Goal: Task Accomplishment & Management: Manage account settings

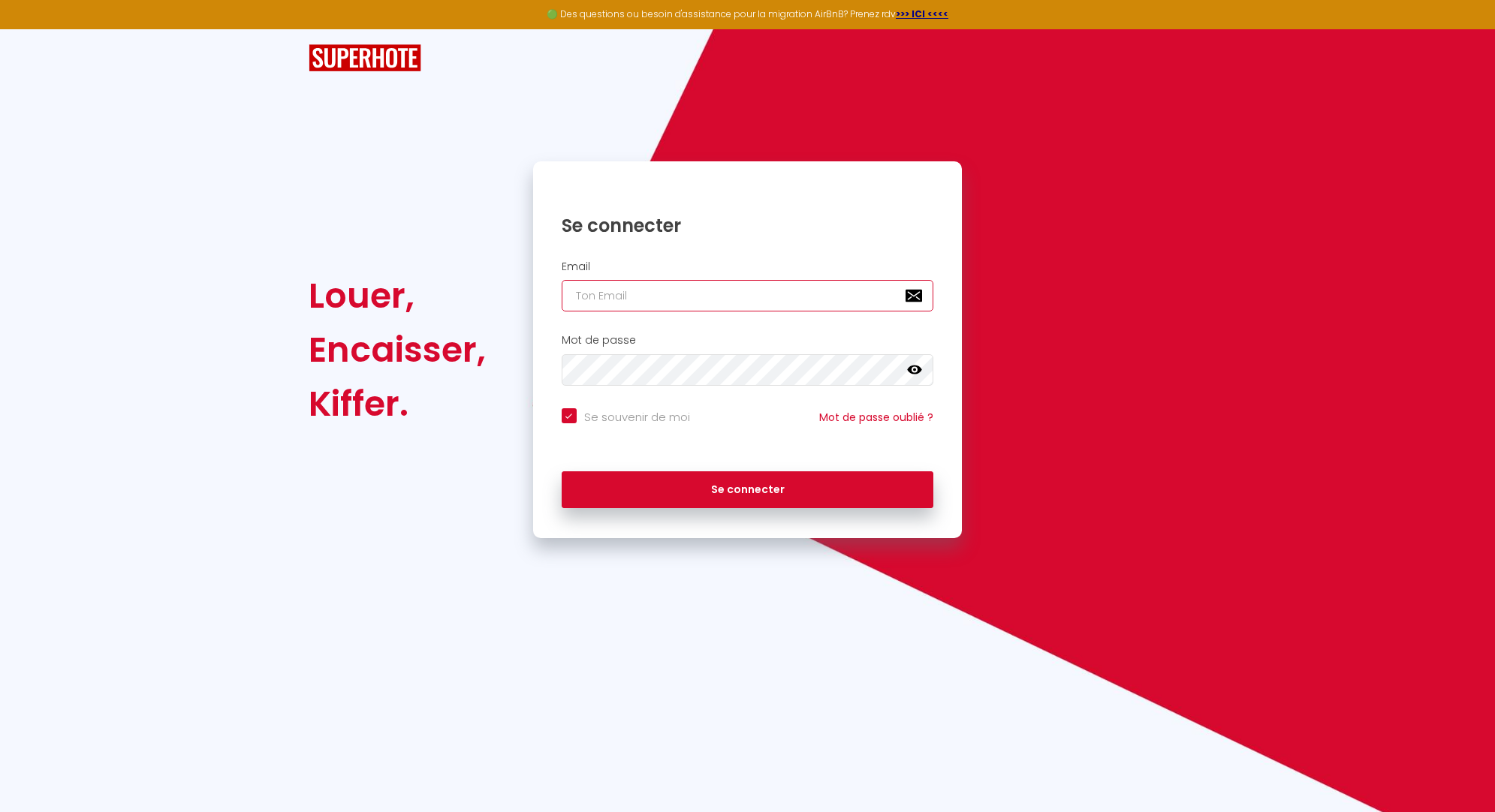
type input "[EMAIL_ADDRESS][DOMAIN_NAME]"
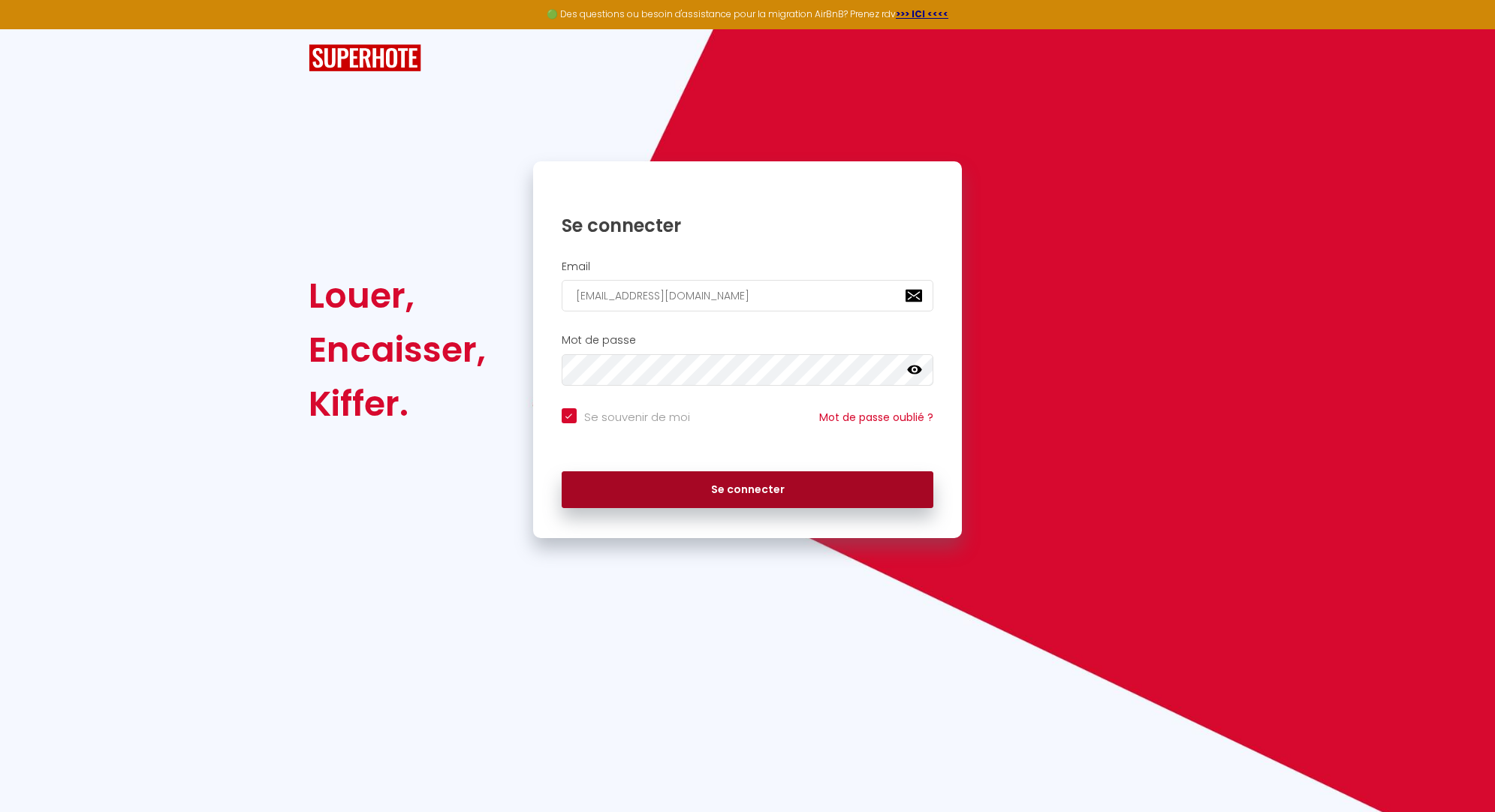
click at [752, 489] on button "Se connecter" at bounding box center [748, 490] width 373 height 38
checkbox input "true"
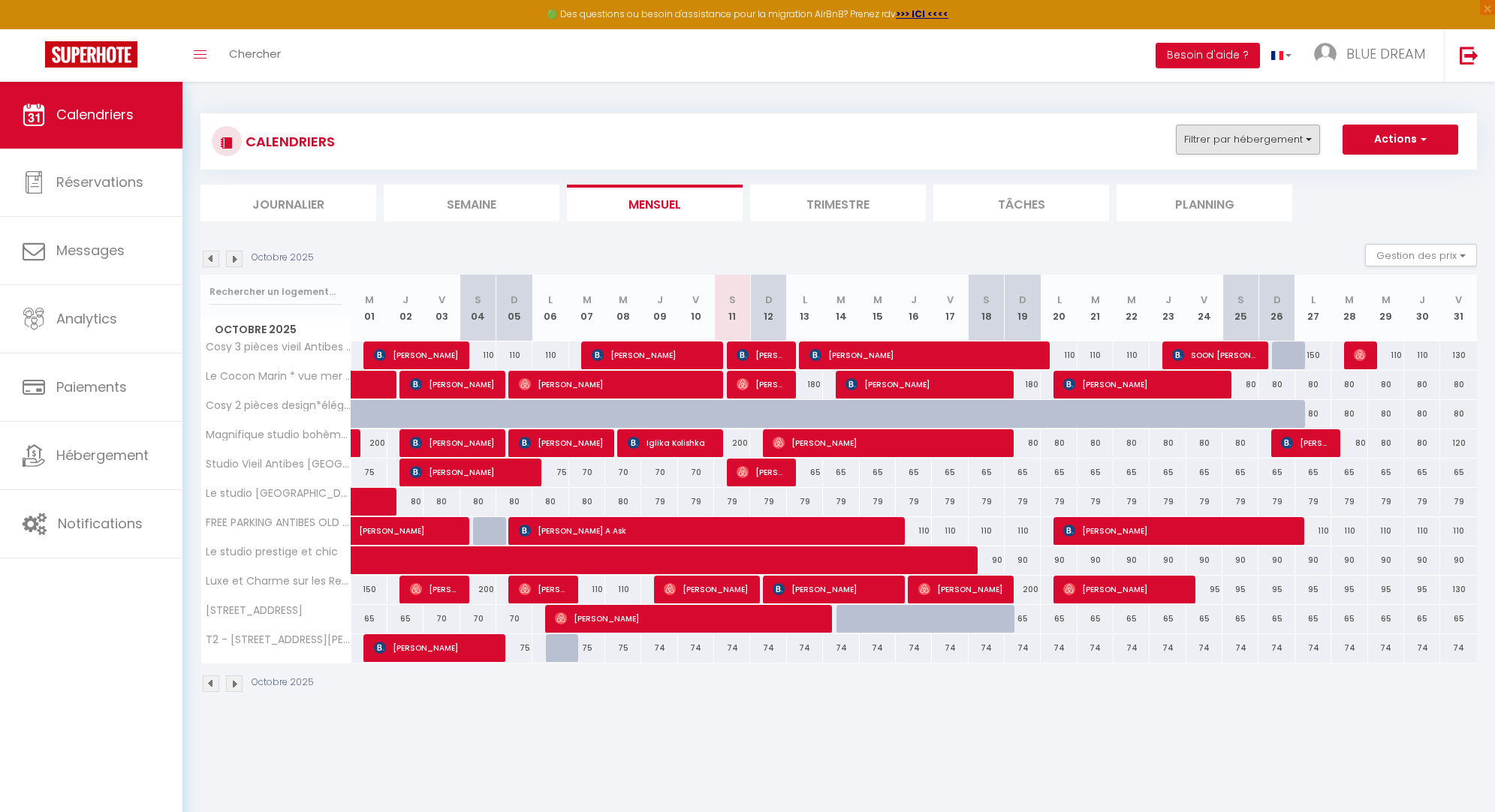
click at [1281, 139] on button "Filtrer par hébergement" at bounding box center [1248, 139] width 144 height 30
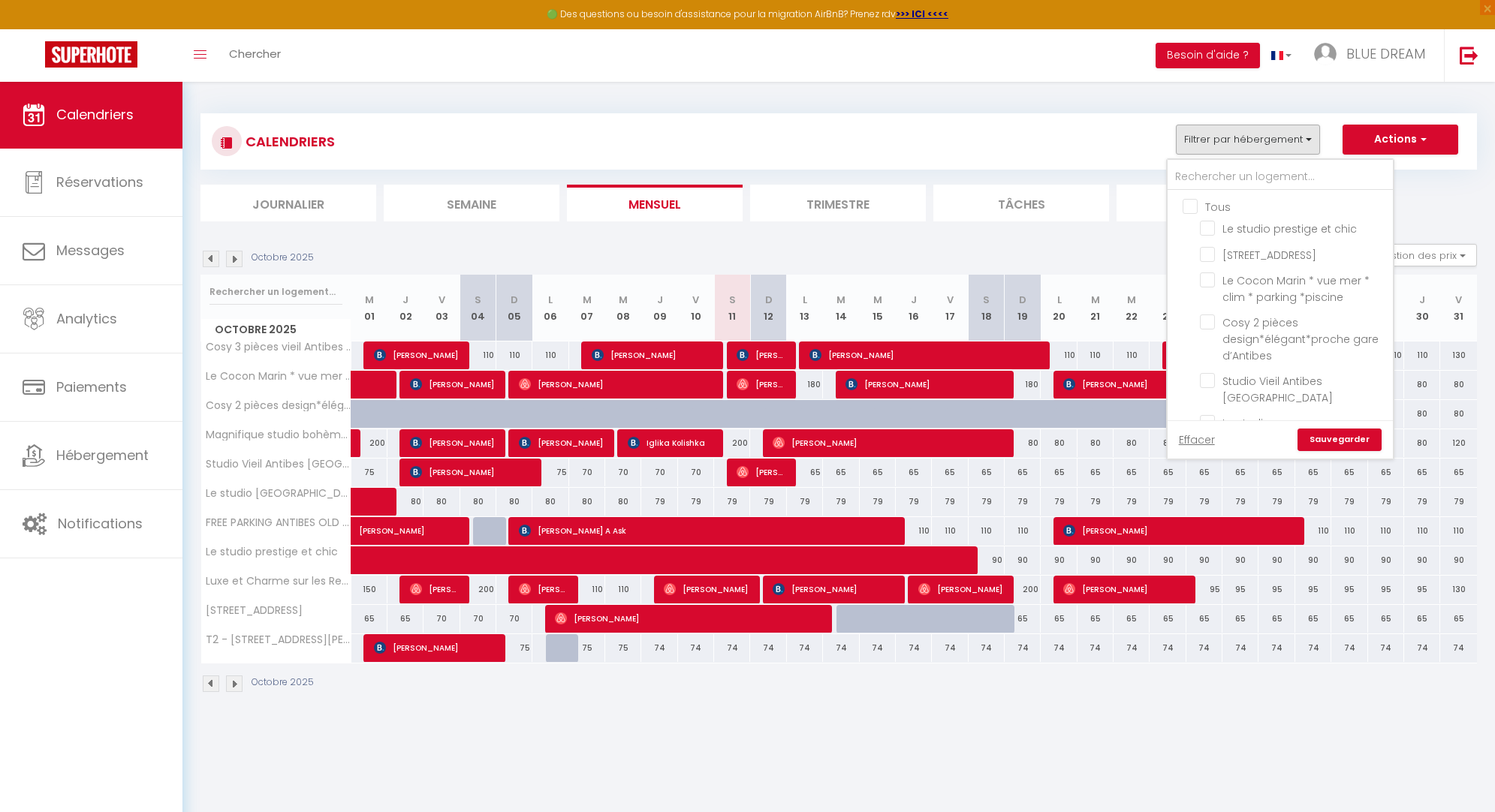
click at [1199, 202] on input "Tous" at bounding box center [1295, 206] width 225 height 15
checkbox input "true"
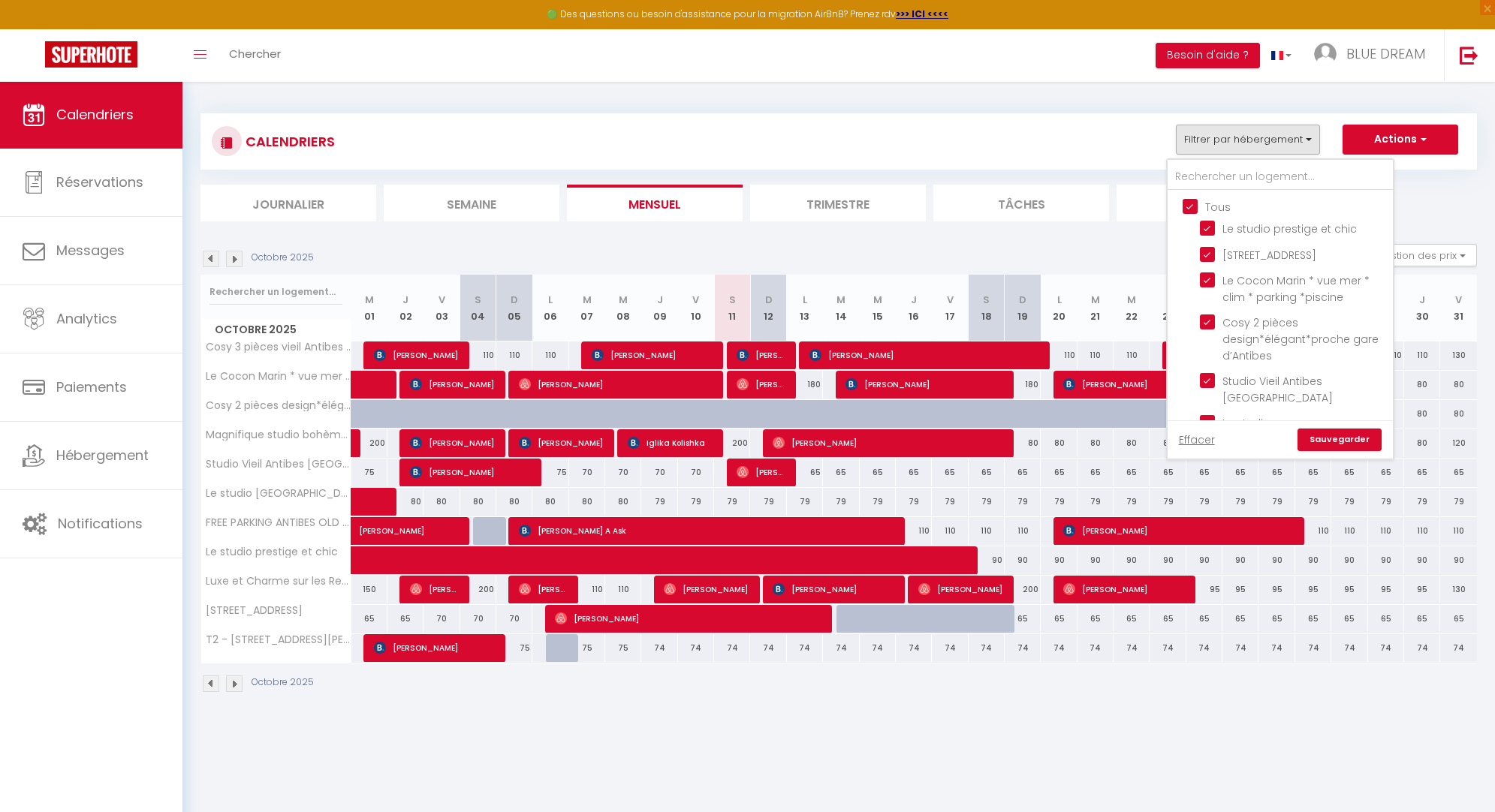
checkbox input "true"
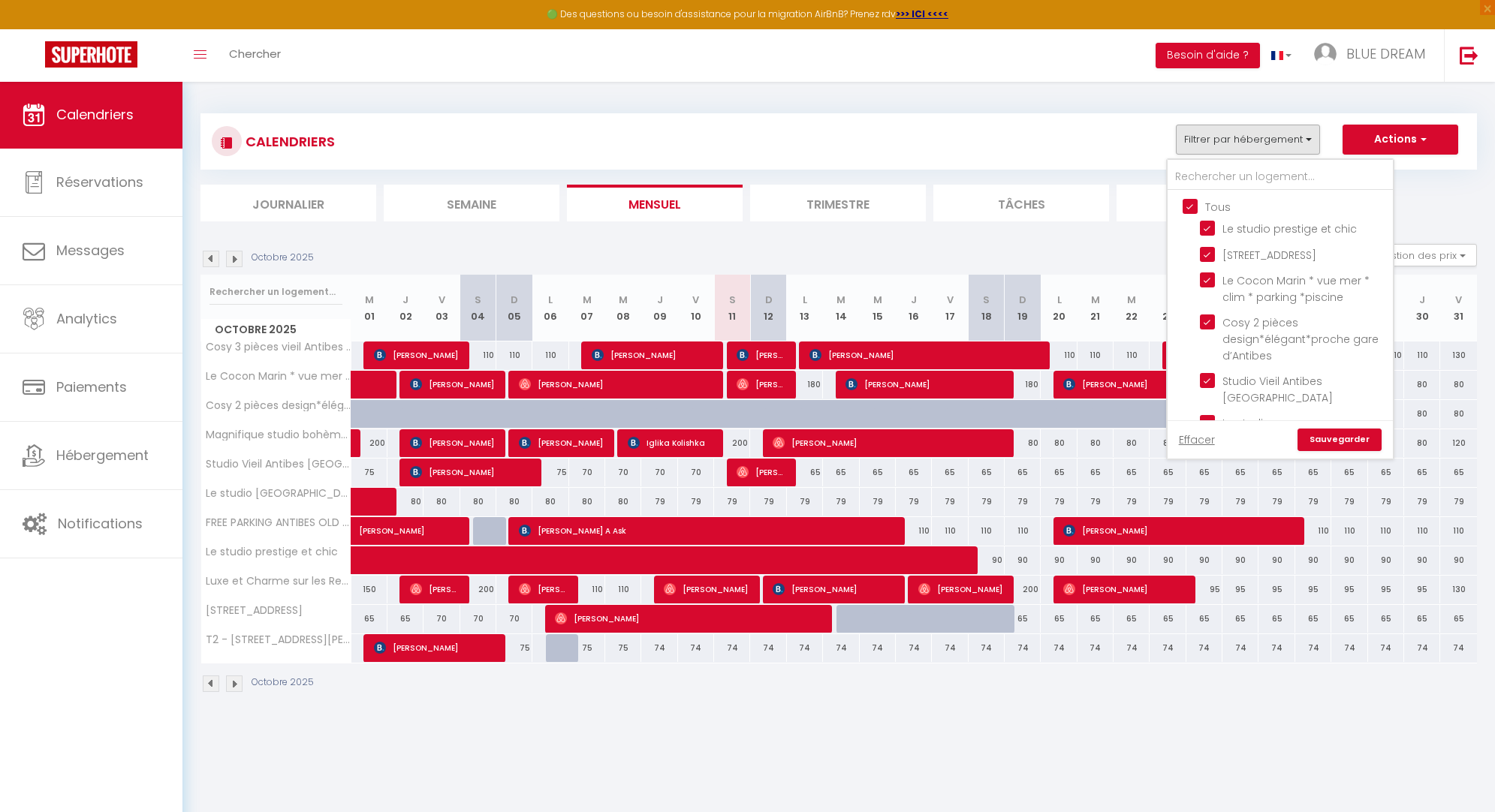
checkbox input "true"
click at [1199, 202] on input "Tous" at bounding box center [1295, 206] width 225 height 15
checkbox input "false"
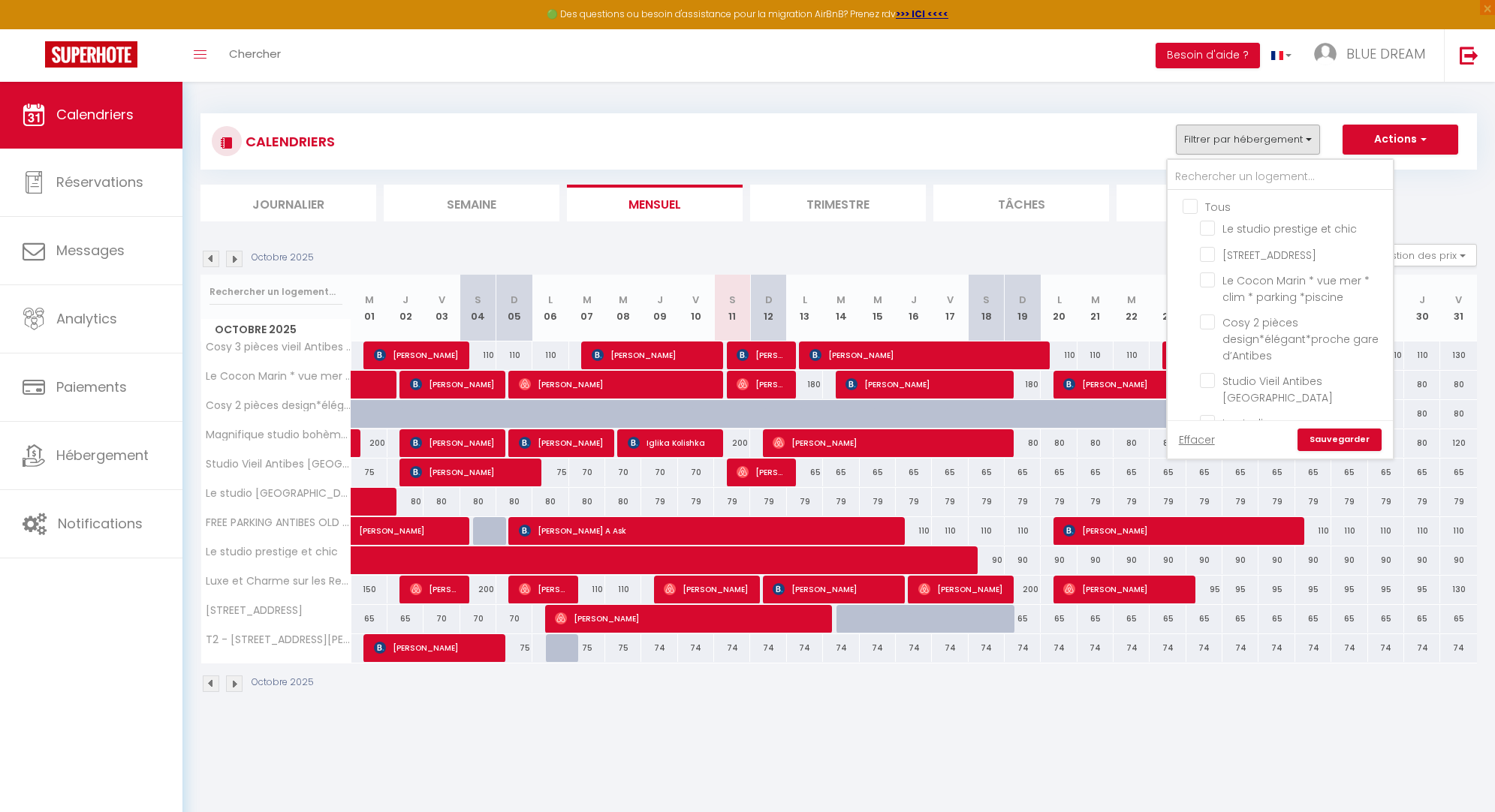
checkbox input "false"
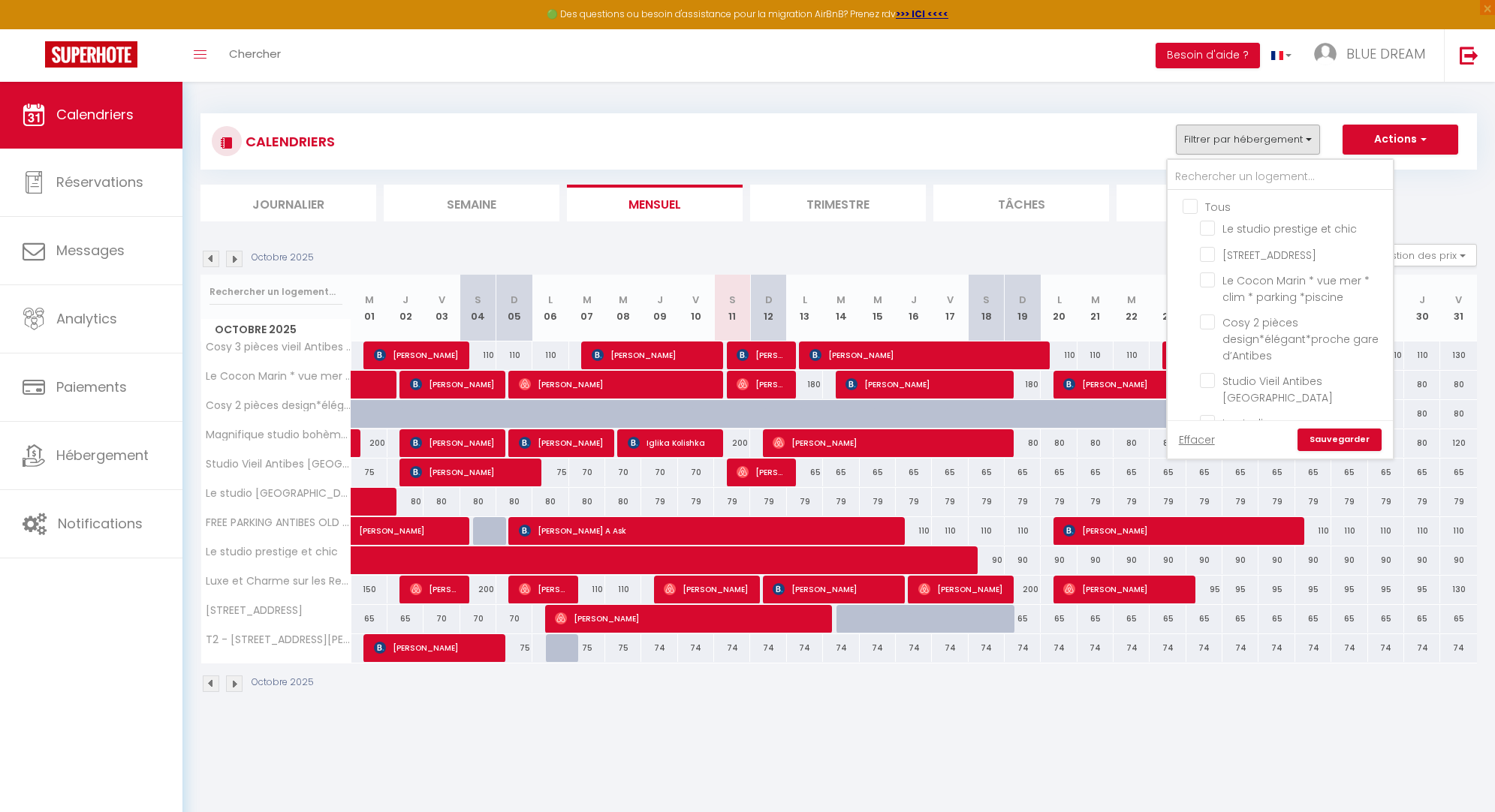
checkbox input "false"
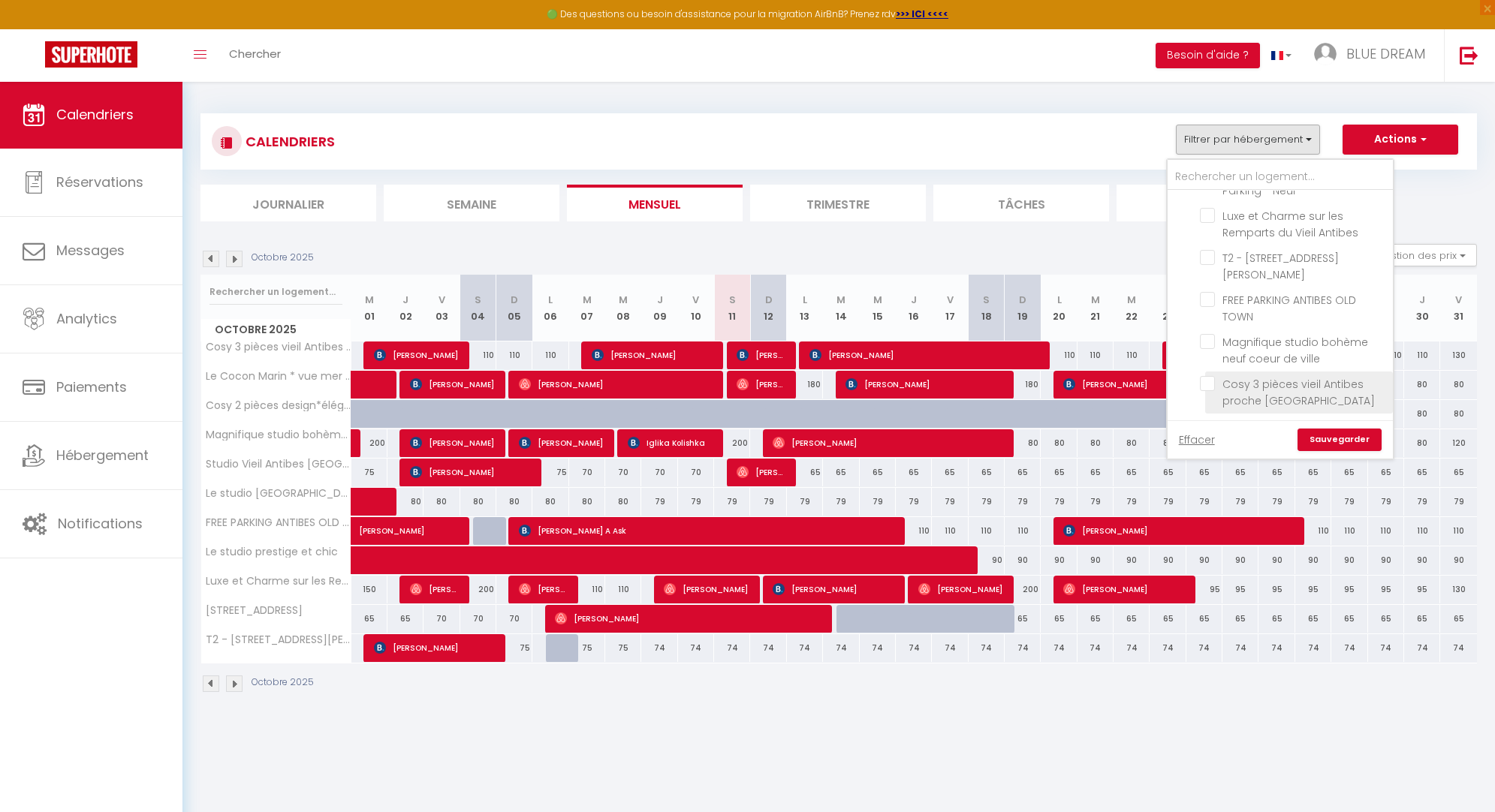
scroll to position [265, 0]
click at [1200, 389] on ul "Tous Le studio prestige et chic [STREET_ADDRESS] [GEOGRAPHIC_DATA] Le [PERSON_N…" at bounding box center [1280, 174] width 225 height 497
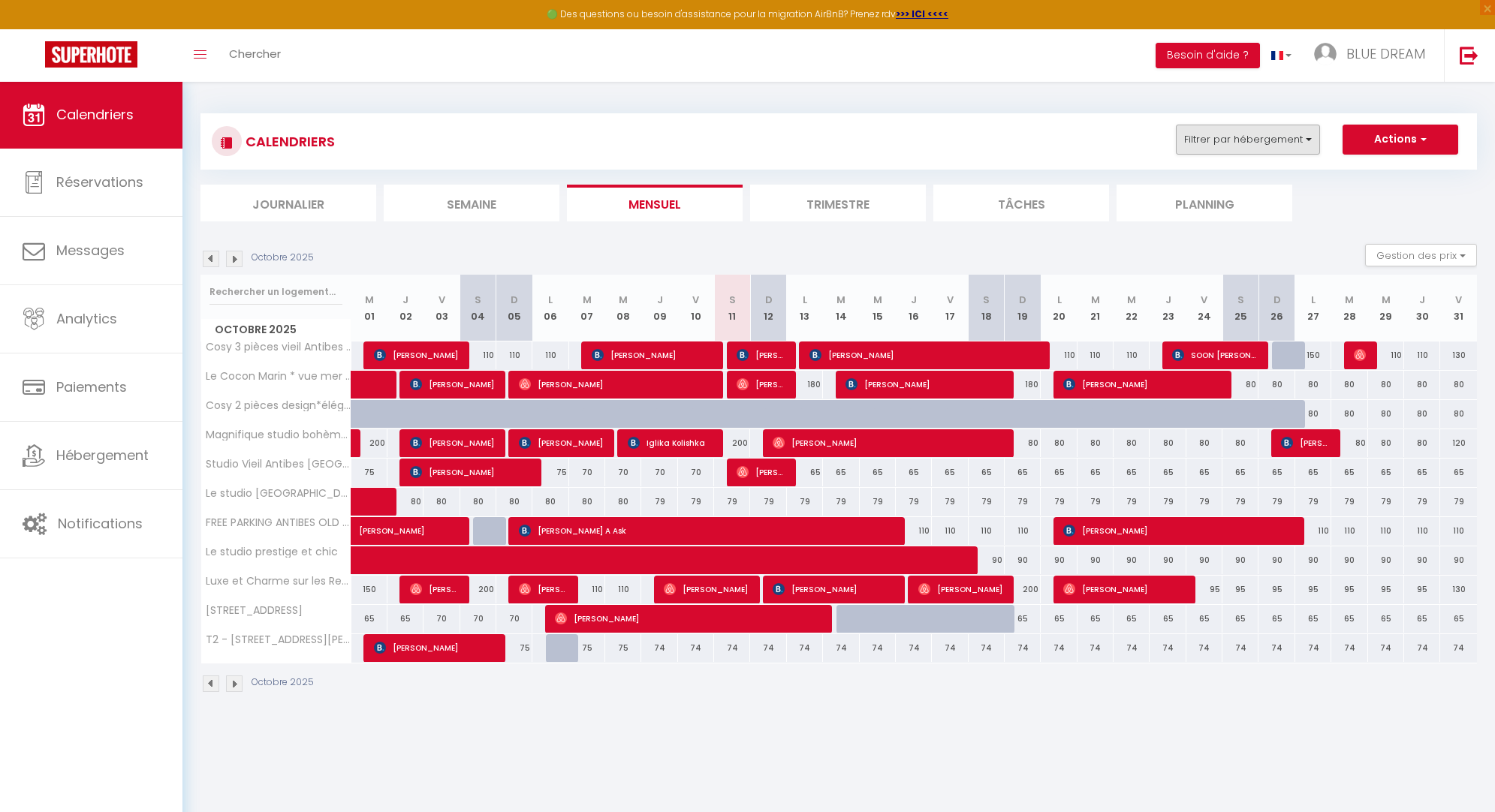
click at [1278, 138] on button "Filtrer par hébergement" at bounding box center [1248, 139] width 144 height 30
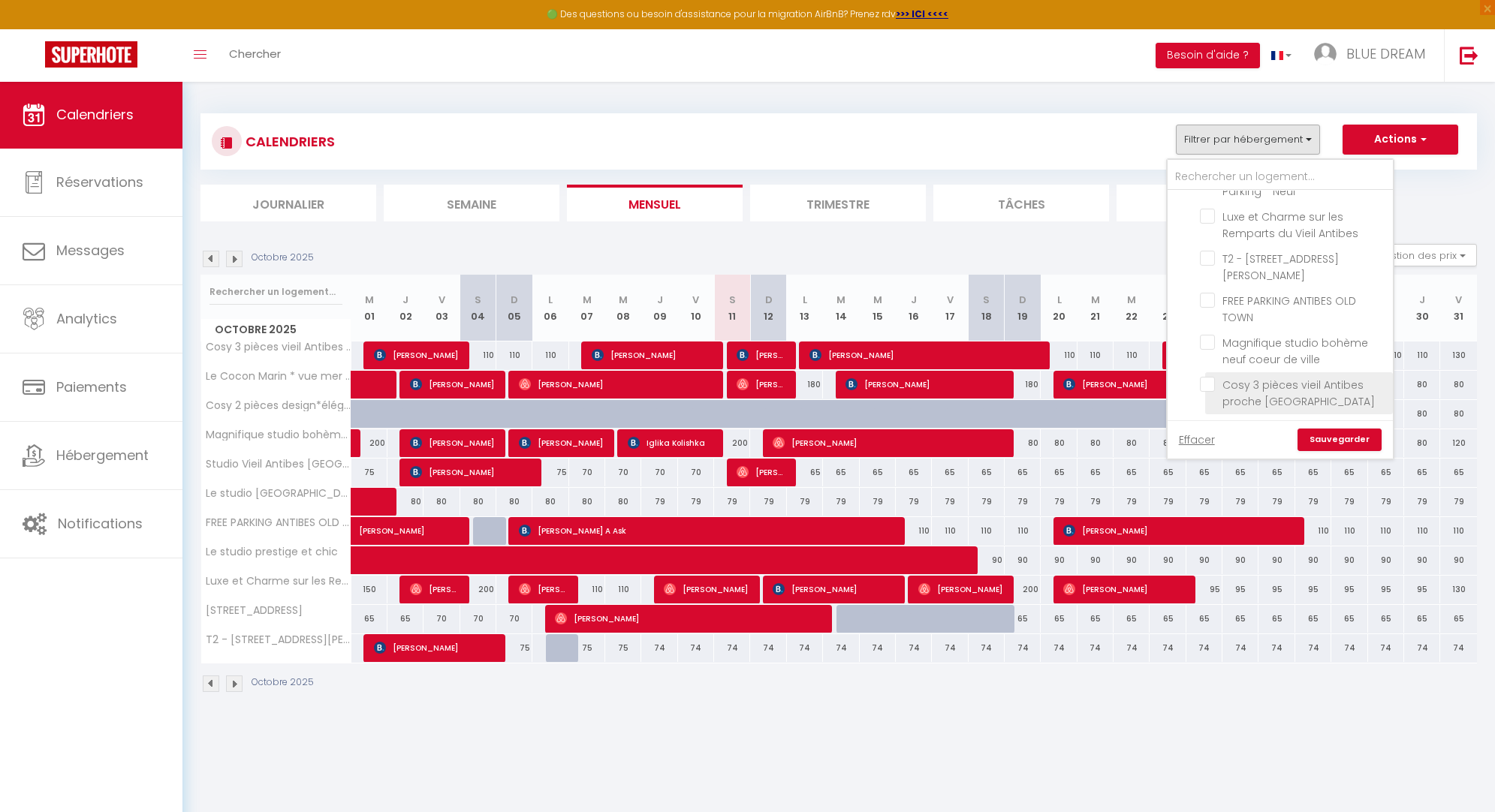
click at [1209, 383] on input "Cosy 3 pièces vieil Antibes proche [GEOGRAPHIC_DATA]" at bounding box center [1294, 384] width 188 height 15
checkbox input "true"
click at [1211, 342] on input "Magnifique studio bohème neuf coeur de ville" at bounding box center [1294, 343] width 188 height 15
checkbox input "true"
click at [1213, 217] on input "Luxe et Charme sur les Remparts du Vieil Antibes" at bounding box center [1294, 217] width 188 height 15
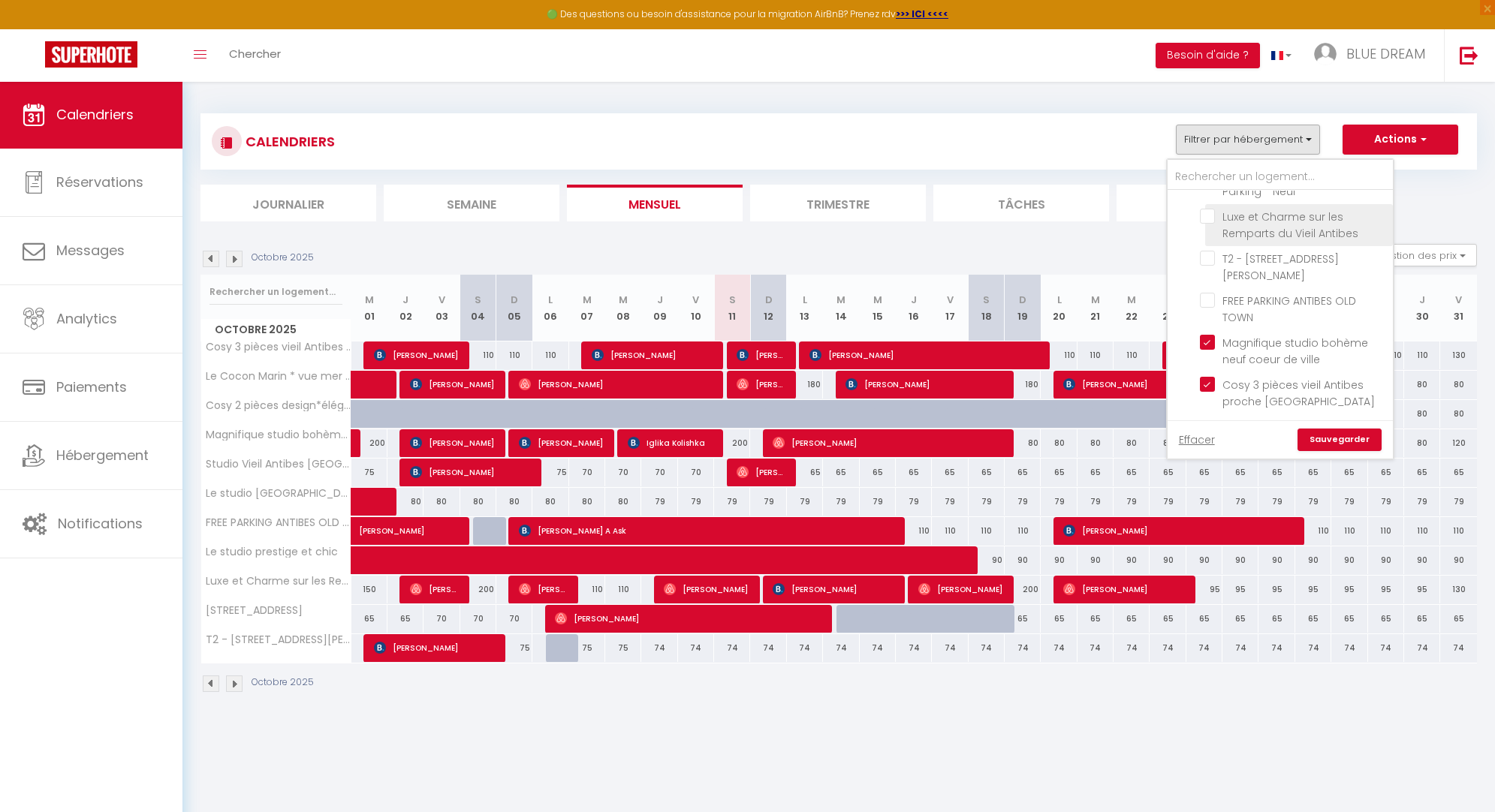
checkbox input "true"
click at [1335, 441] on link "Sauvegarder" at bounding box center [1340, 439] width 84 height 22
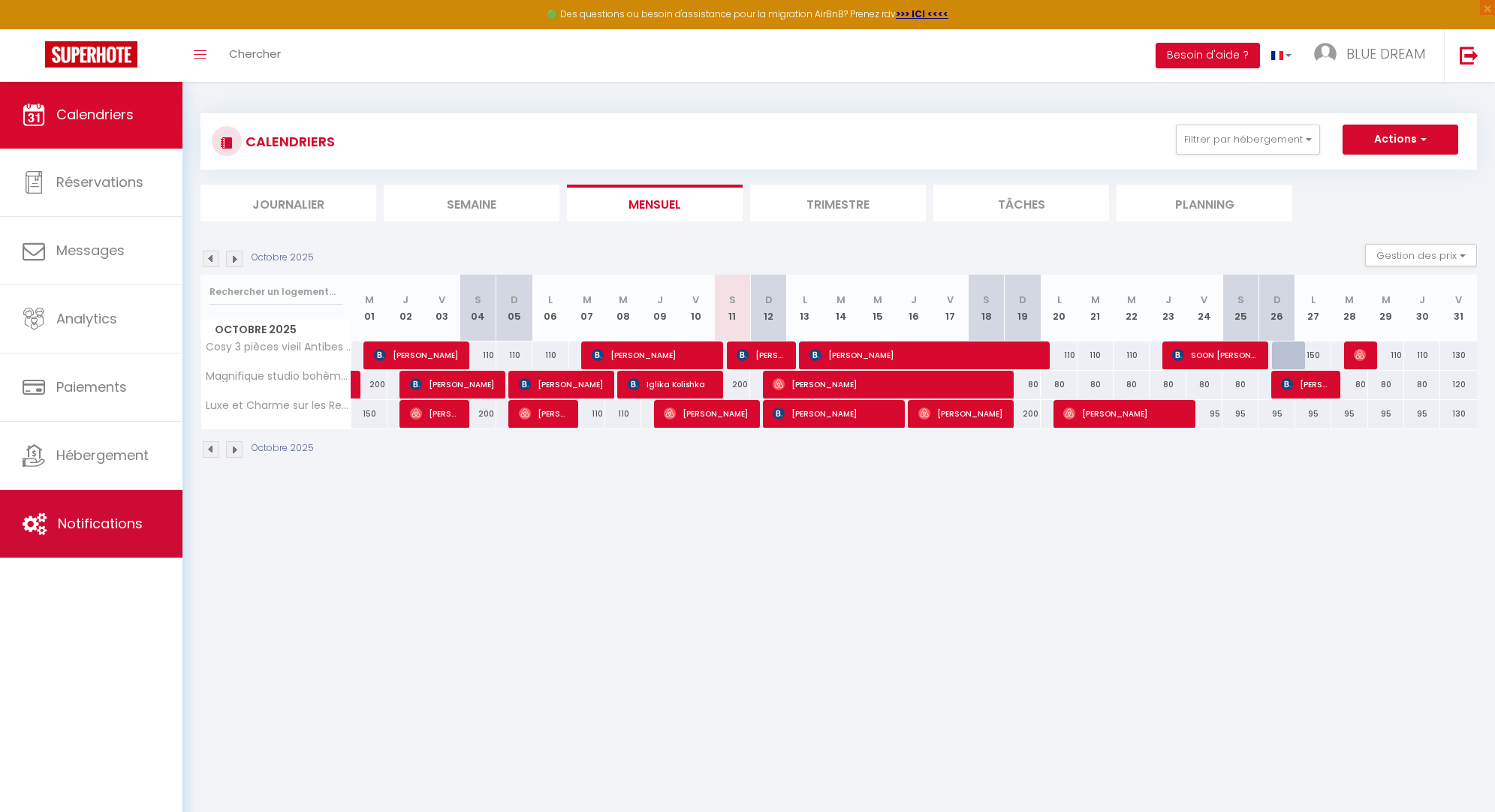
scroll to position [-1, 0]
click at [114, 520] on span "Notifications" at bounding box center [100, 523] width 85 height 19
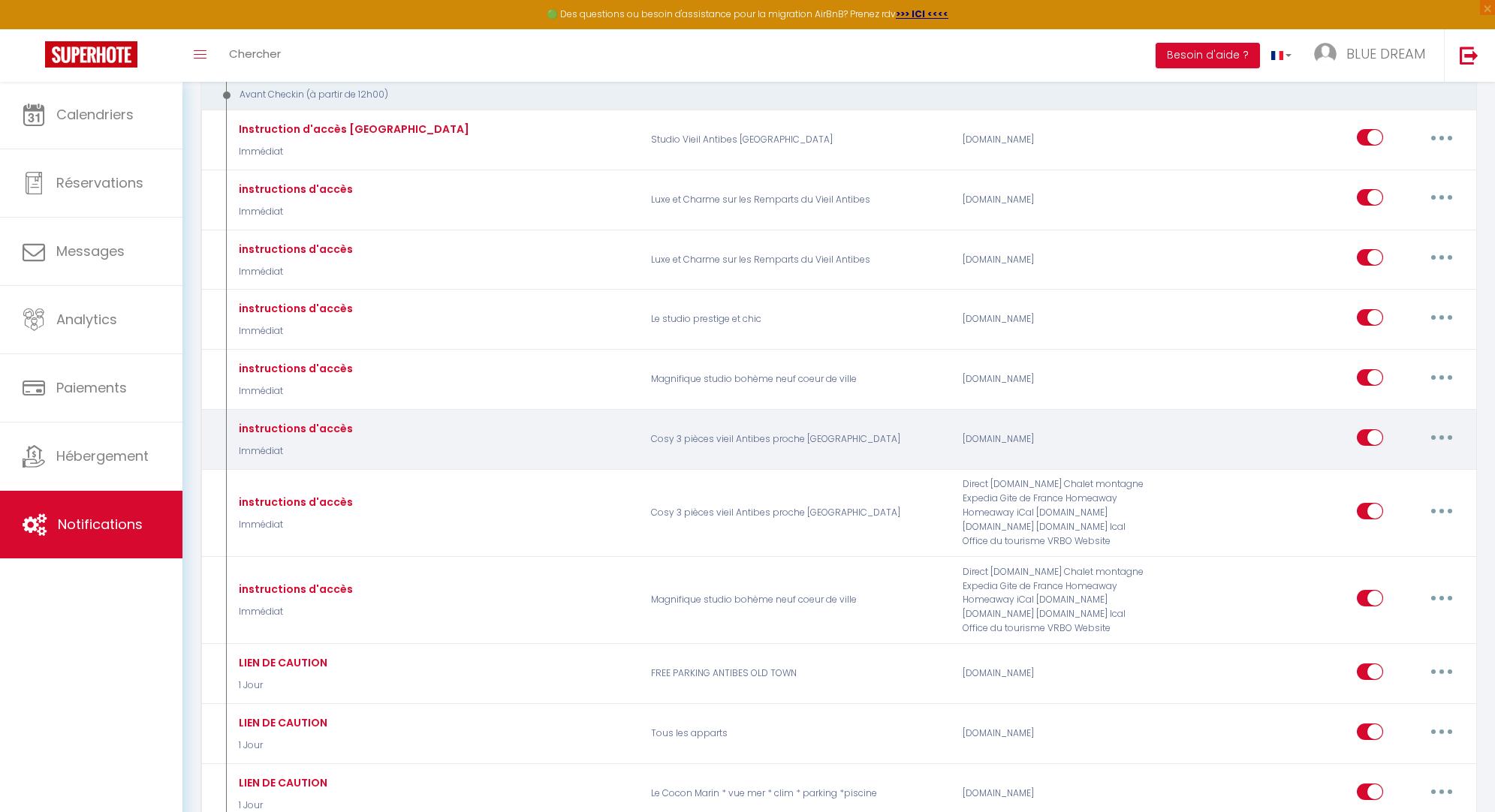
scroll to position [1297, 0]
click at [1446, 424] on button "button" at bounding box center [1441, 435] width 42 height 24
click at [1373, 457] on link "Editer" at bounding box center [1402, 469] width 111 height 25
type input "instructions d'accès"
select select "Immédiat"
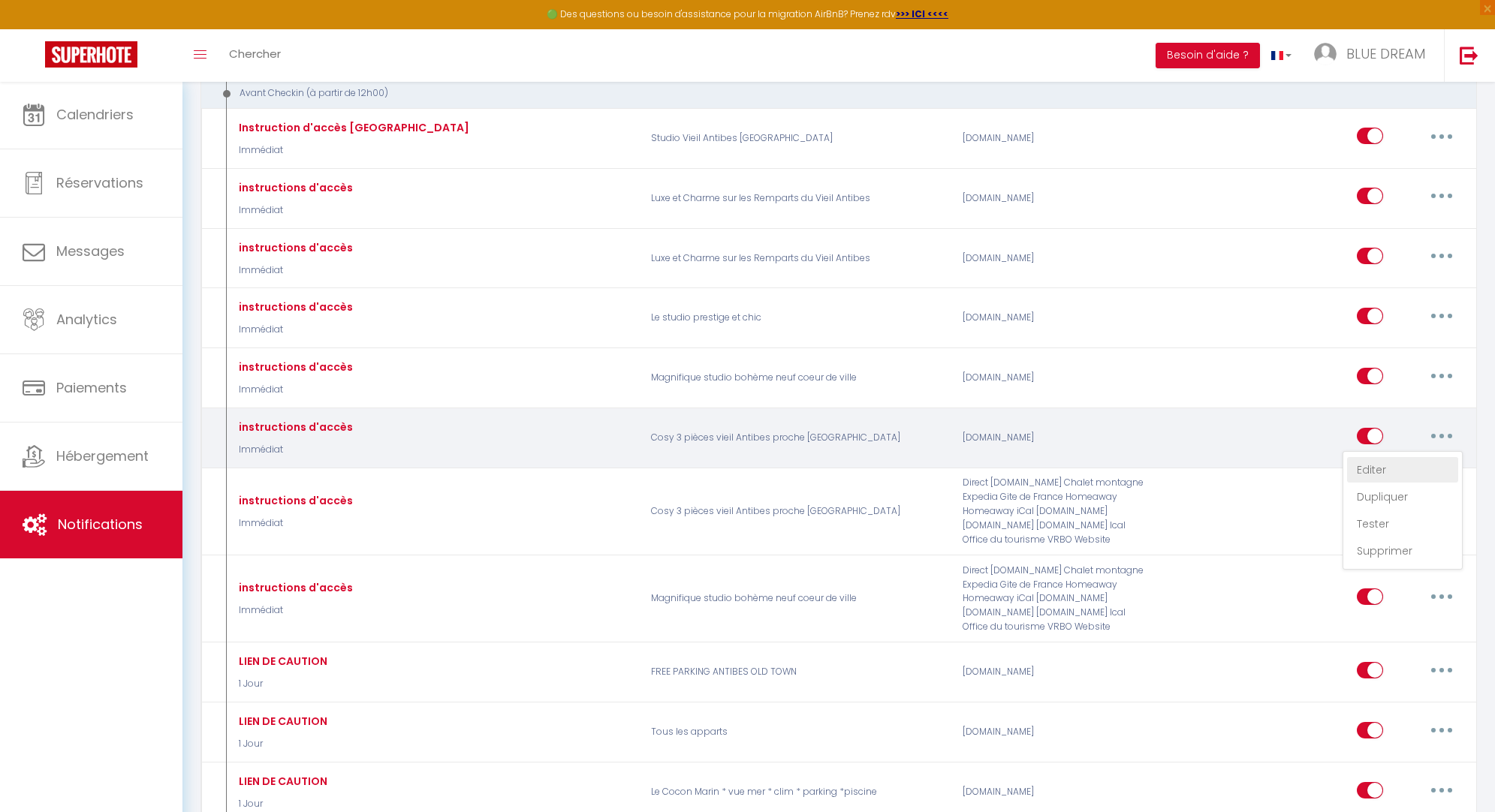
select select "if_deposit_is_paid"
checkbox input "true"
checkbox input "false"
radio input "true"
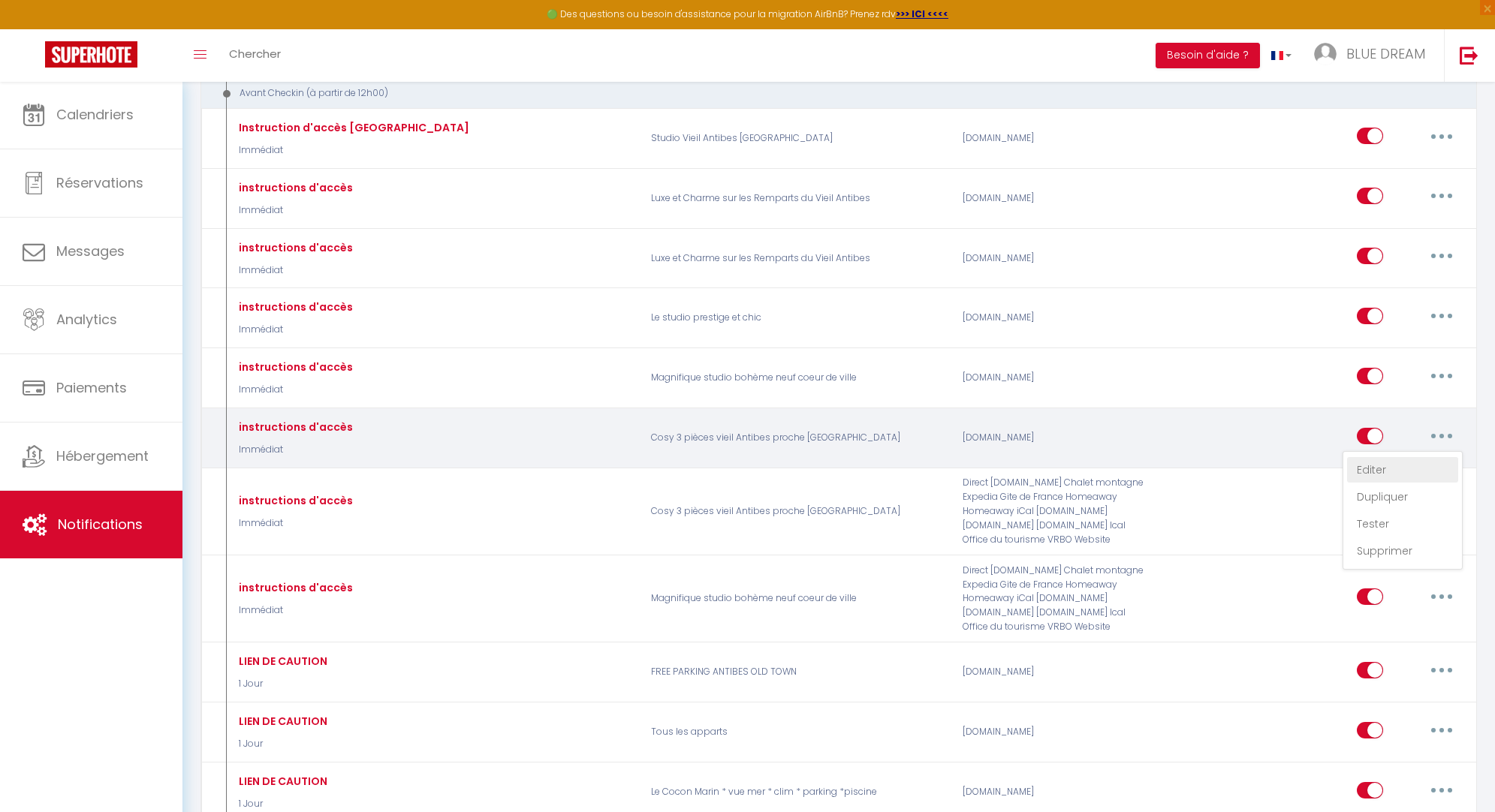
type input "instruction d'arrivée"
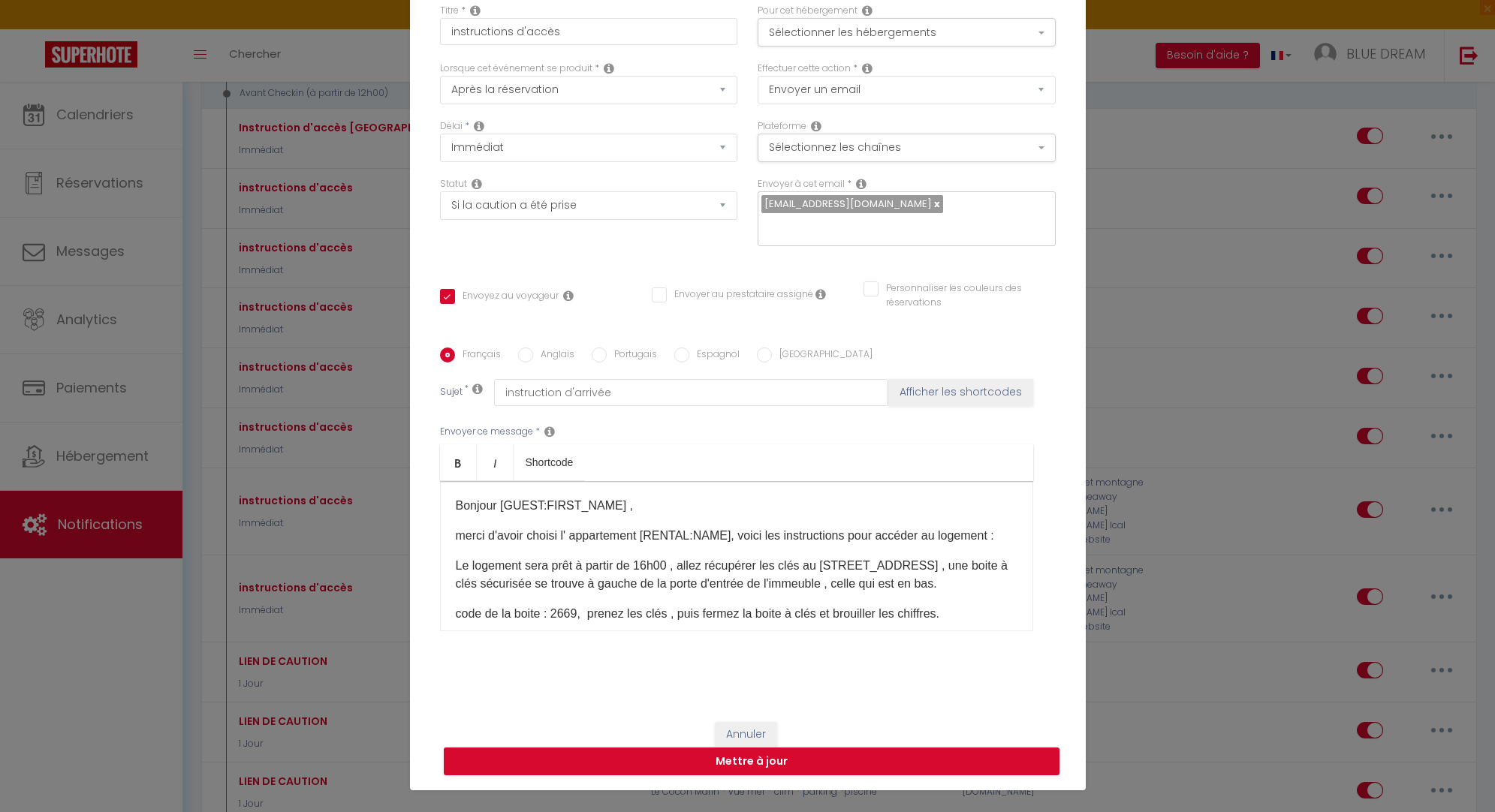
scroll to position [90, 0]
click at [763, 764] on button "Mettre à jour" at bounding box center [752, 761] width 615 height 28
checkbox input "true"
checkbox input "false"
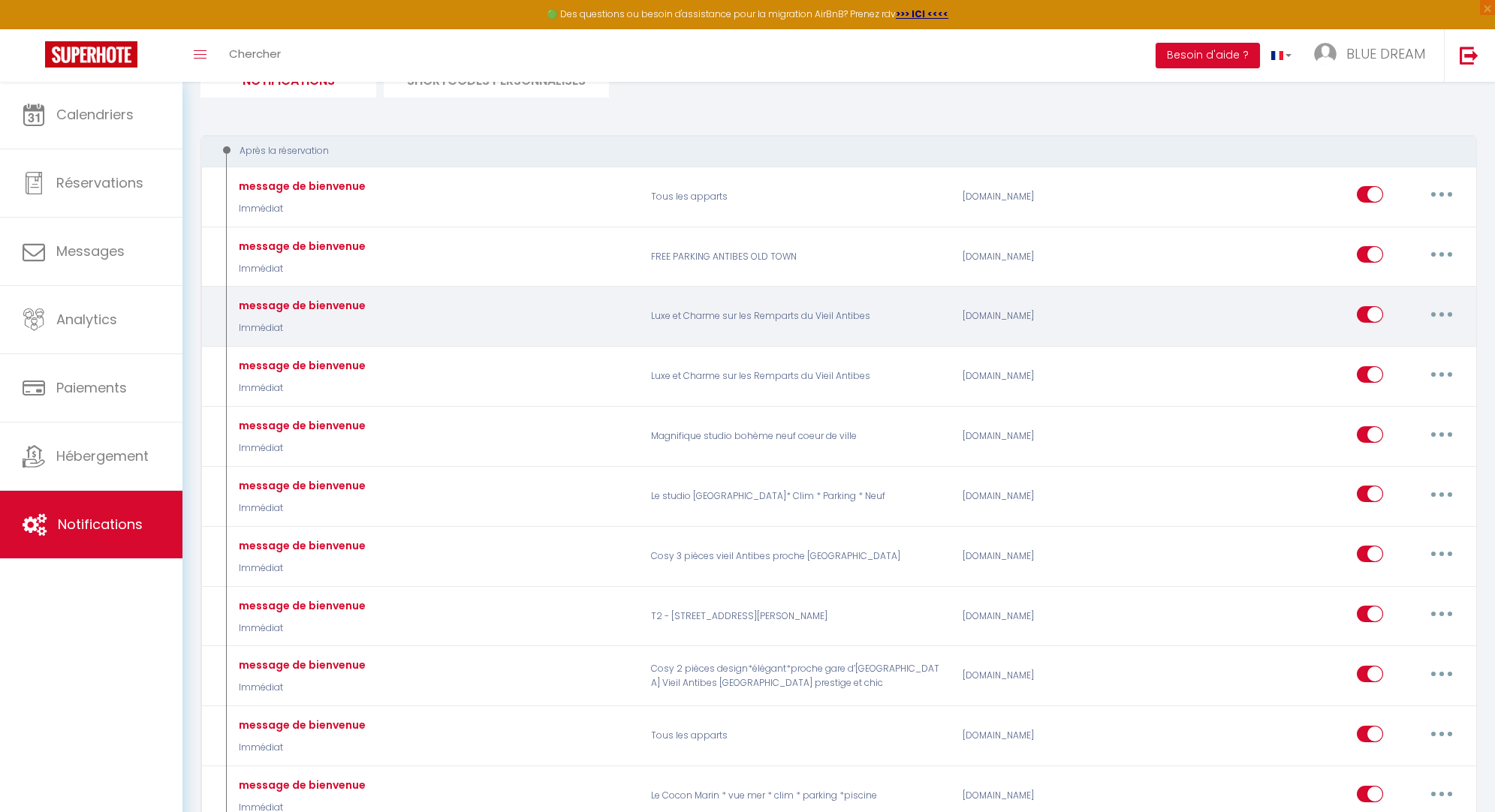
scroll to position [190, 0]
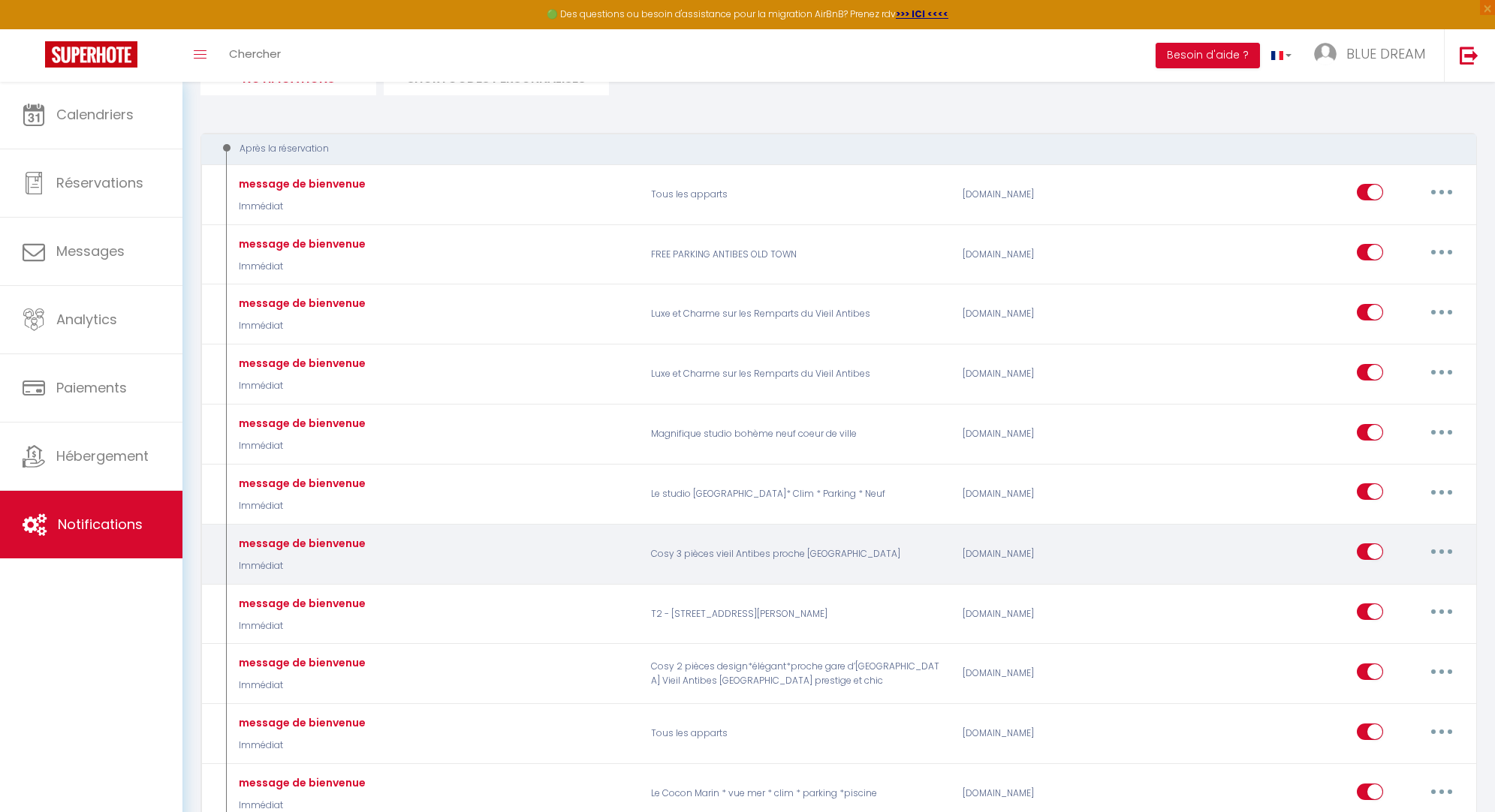
click at [1442, 549] on icon "button" at bounding box center [1442, 552] width 5 height 5
click at [1430, 582] on link "Editer" at bounding box center [1402, 585] width 111 height 25
type input "message de bienvenue"
select select "Immédiat"
select select "if_booking_is_paid"
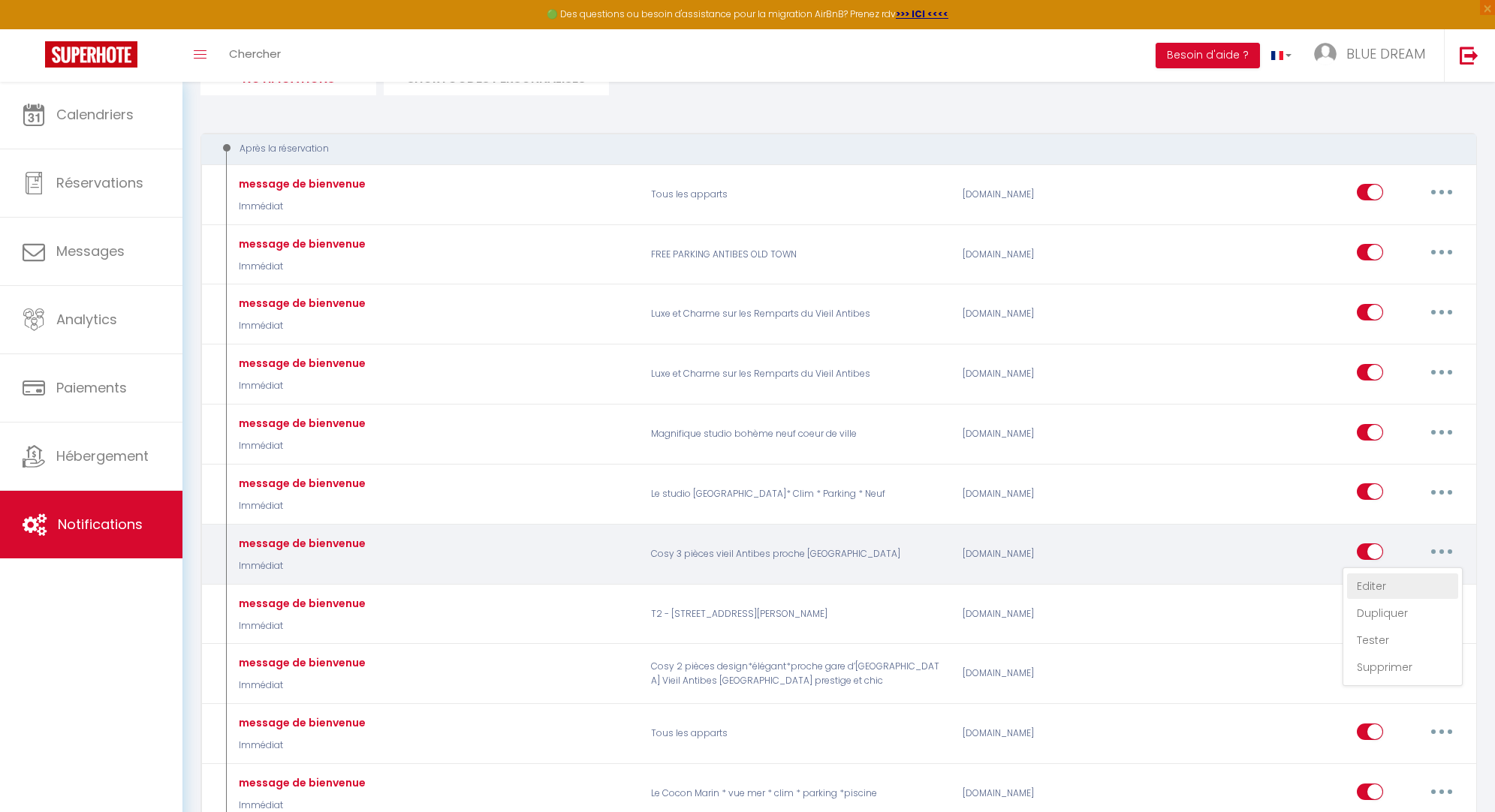
checkbox input "true"
checkbox input "false"
radio input "true"
type input "Confirmation de votre réservation [RENTAL:NAME] [CHECKING:DD-MM-YYYY] [CHECKOUT…"
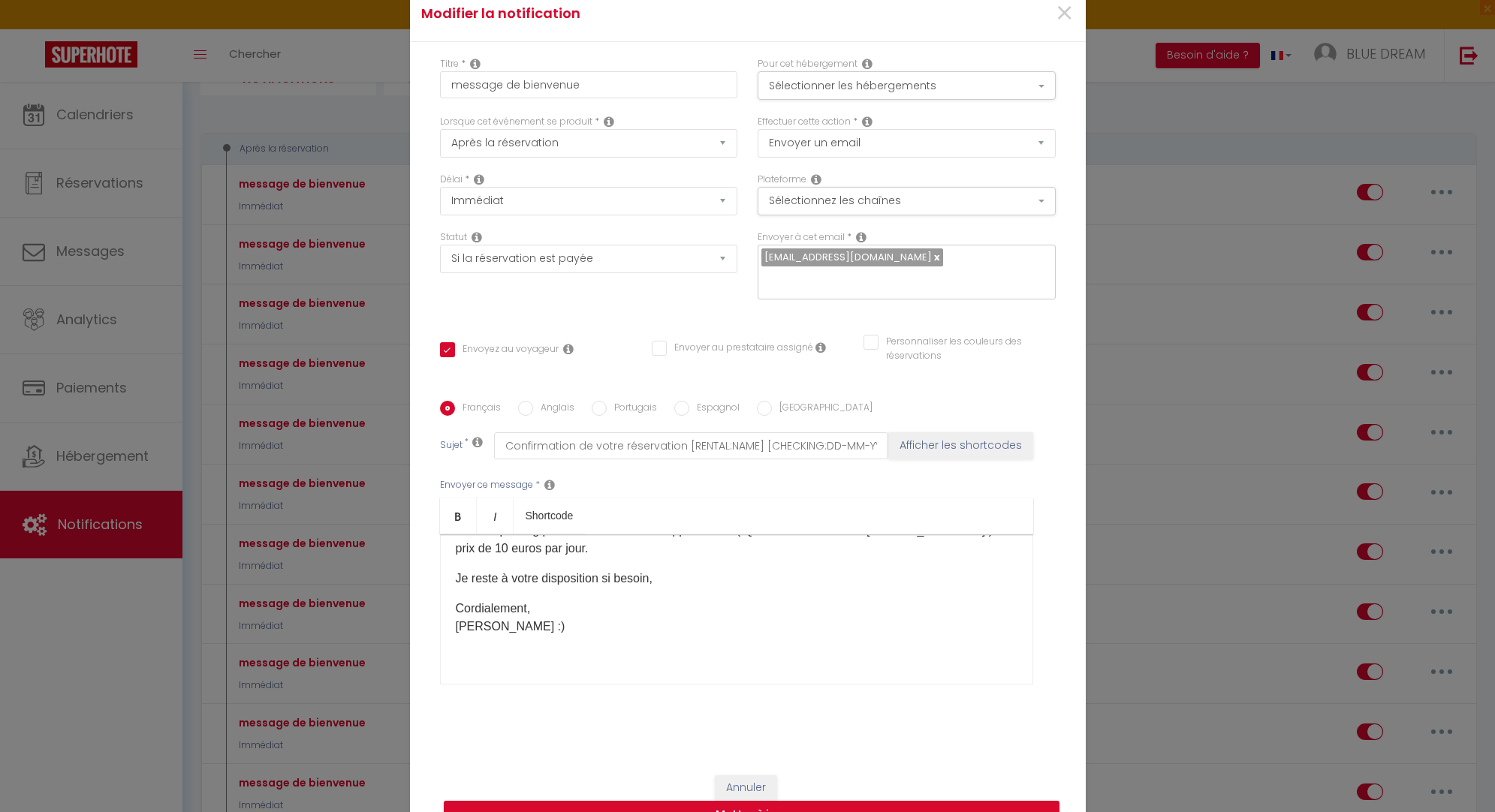
scroll to position [137, 0]
click at [836, 806] on button "Mettre à jour" at bounding box center [752, 815] width 615 height 28
checkbox input "true"
checkbox input "false"
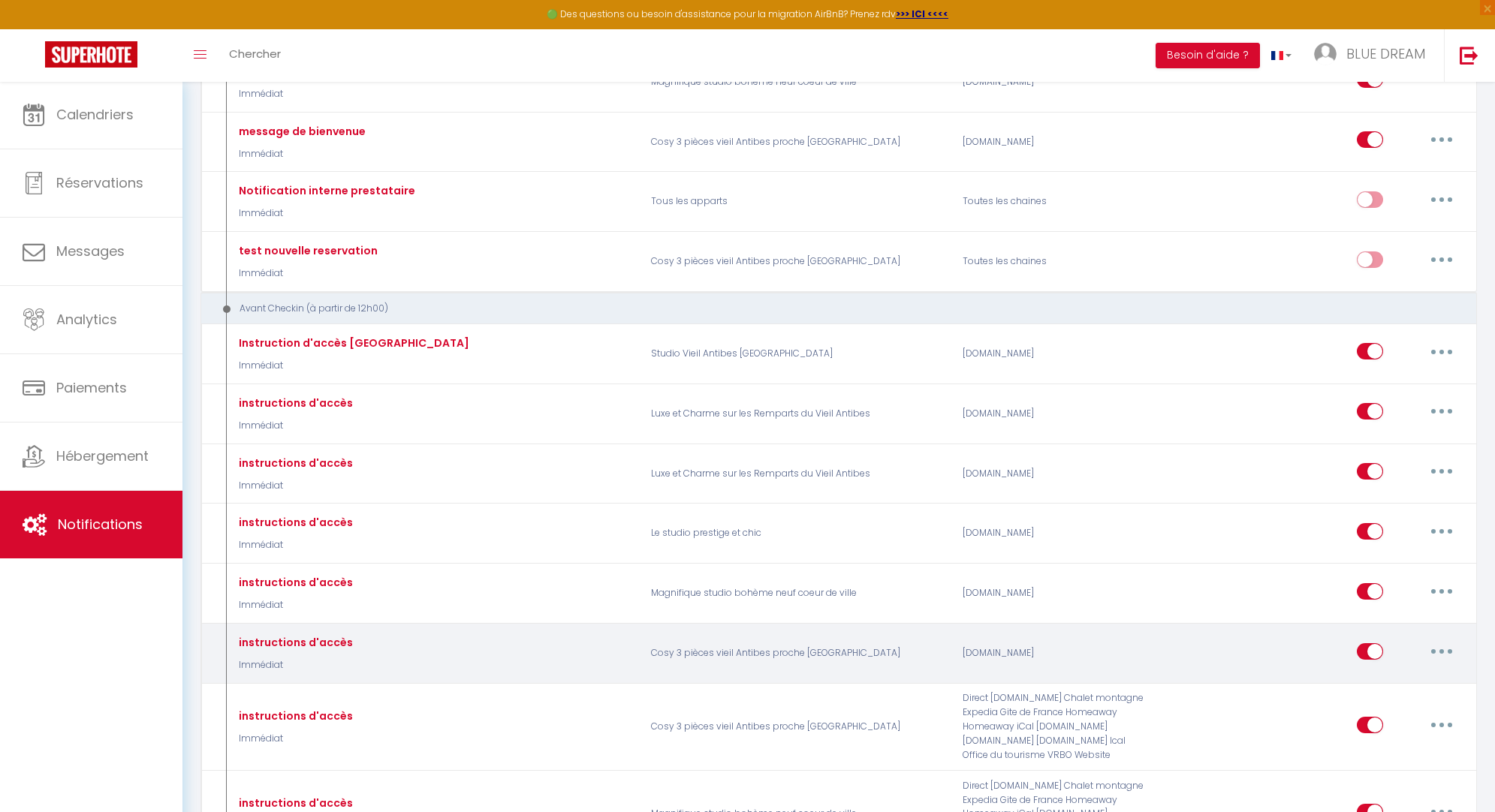
scroll to position [1082, 0]
click at [1448, 640] on button "button" at bounding box center [1441, 651] width 42 height 24
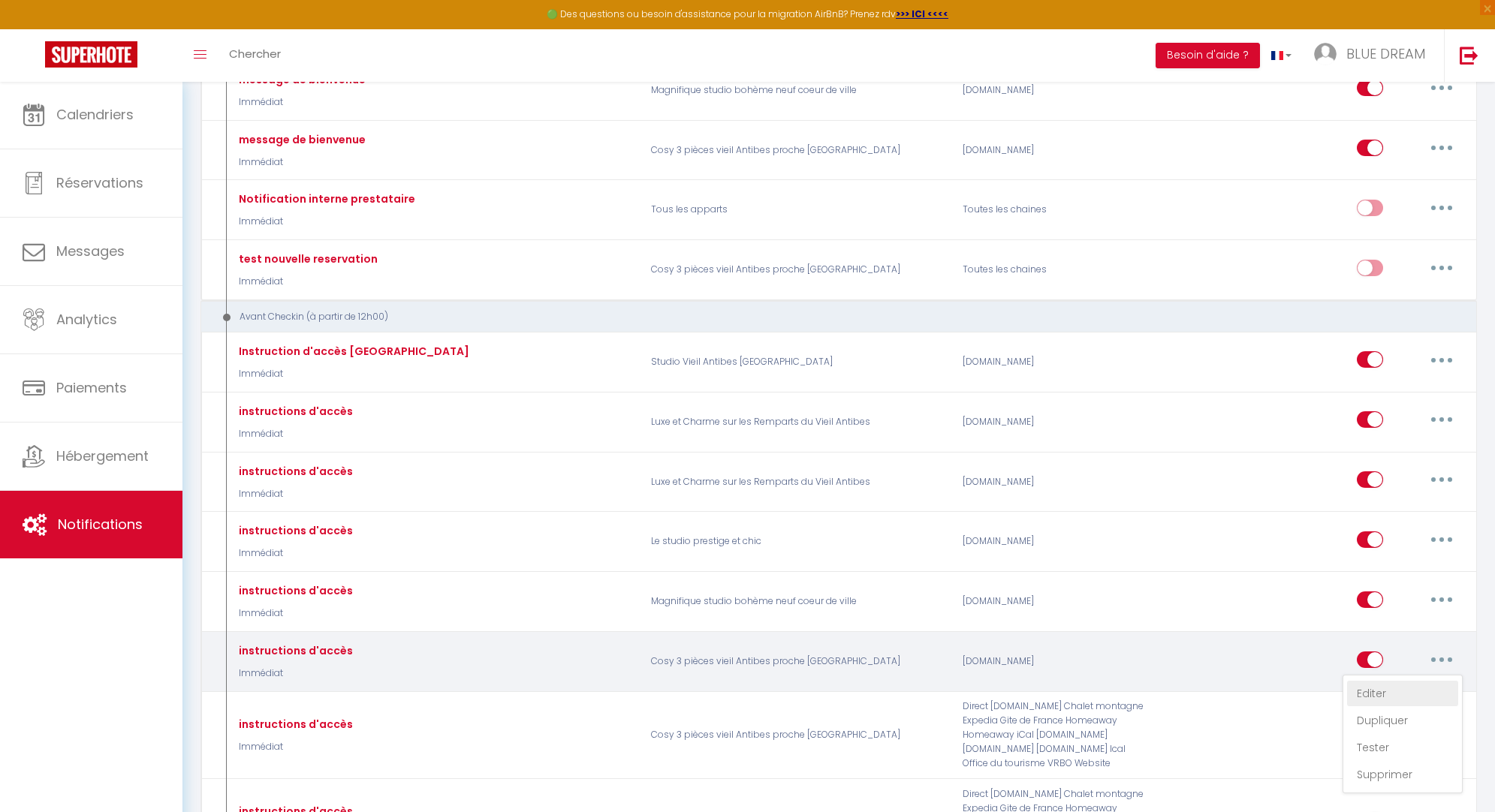
click at [1412, 681] on link "Editer" at bounding box center [1402, 693] width 111 height 25
type input "instructions d'accès"
select select "Immédiat"
select select "if_deposit_is_paid"
checkbox input "true"
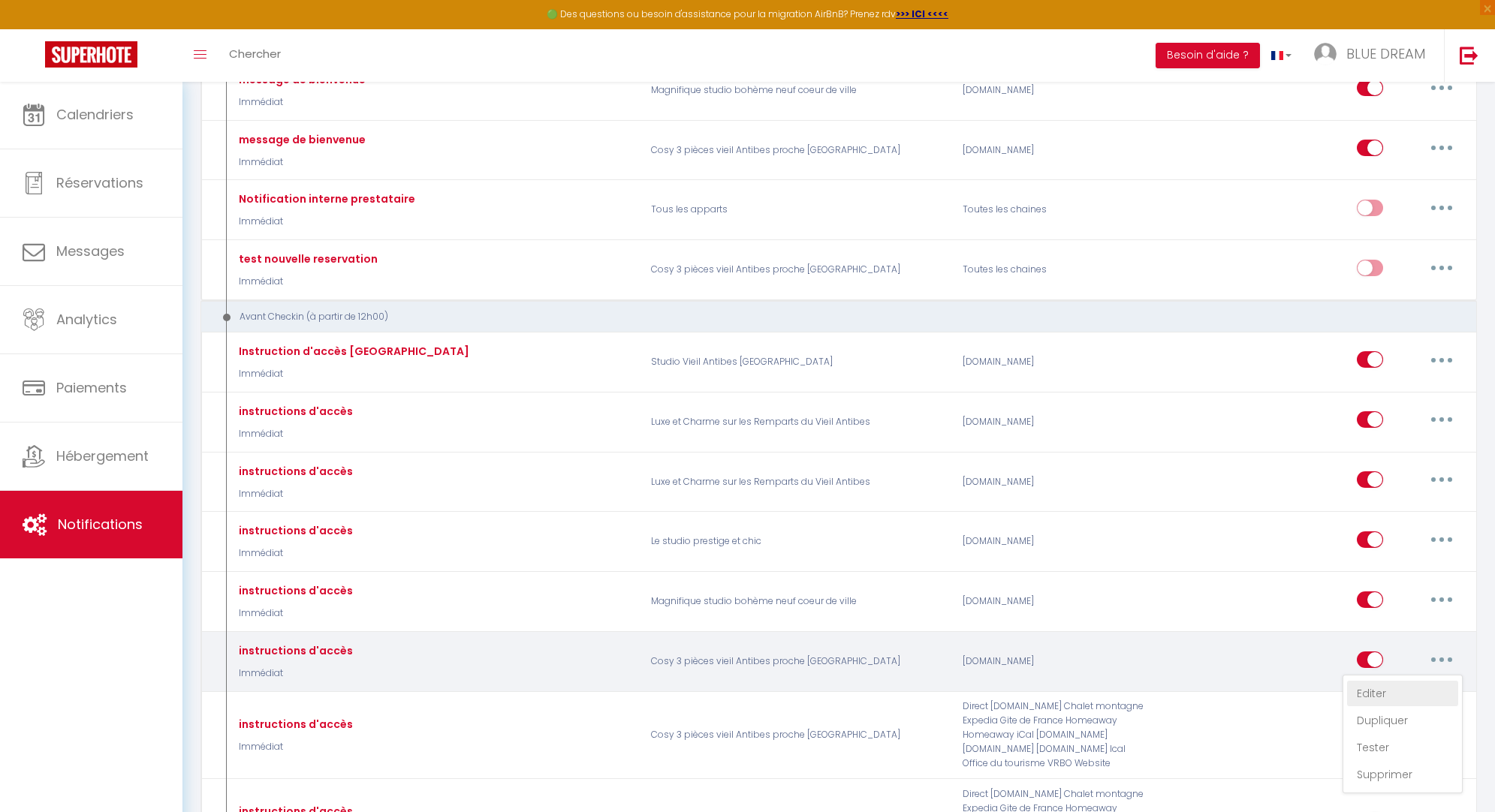
checkbox input "false"
radio input "true"
type input "instruction d'arrivée"
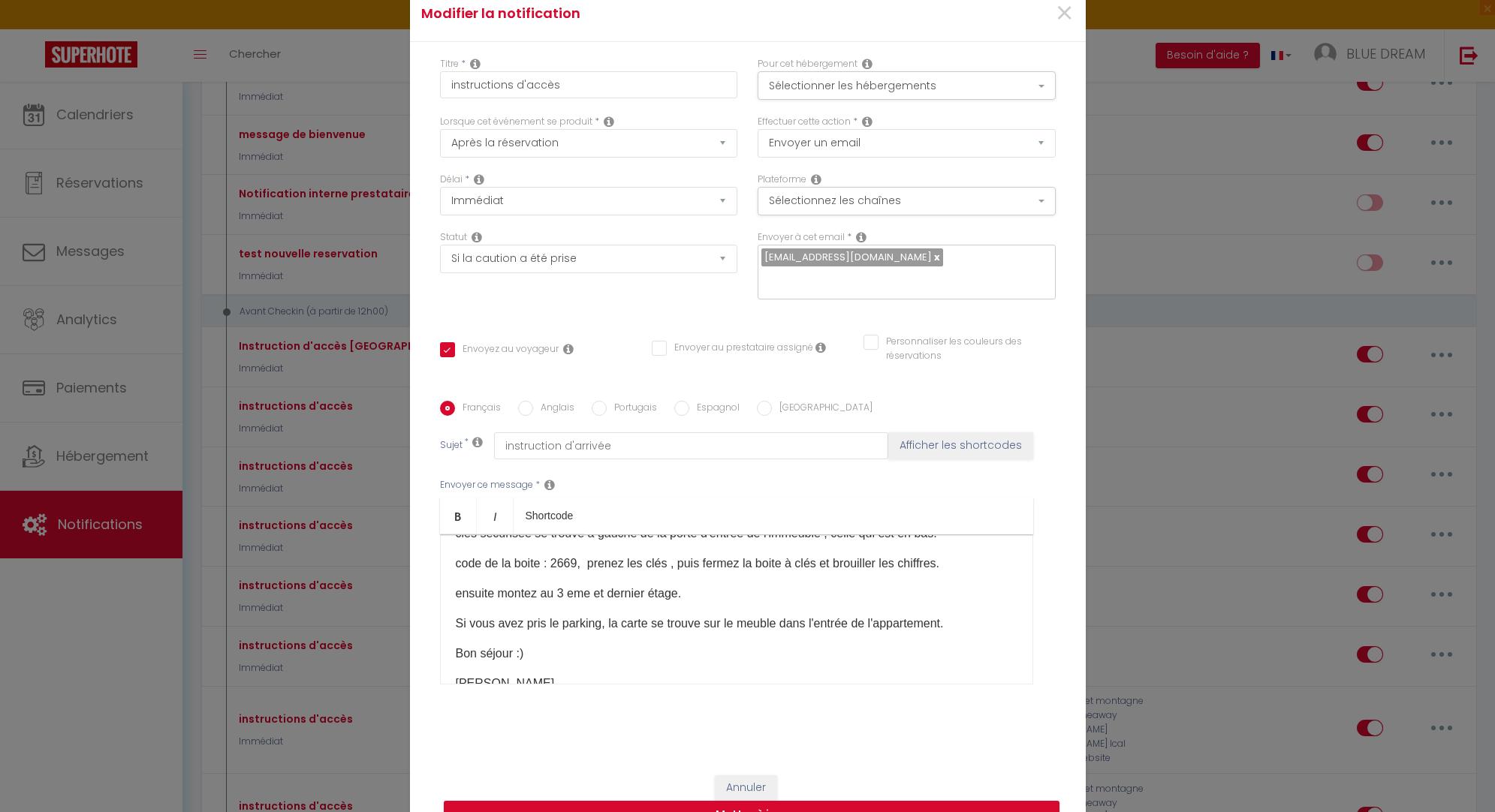
scroll to position [110, 0]
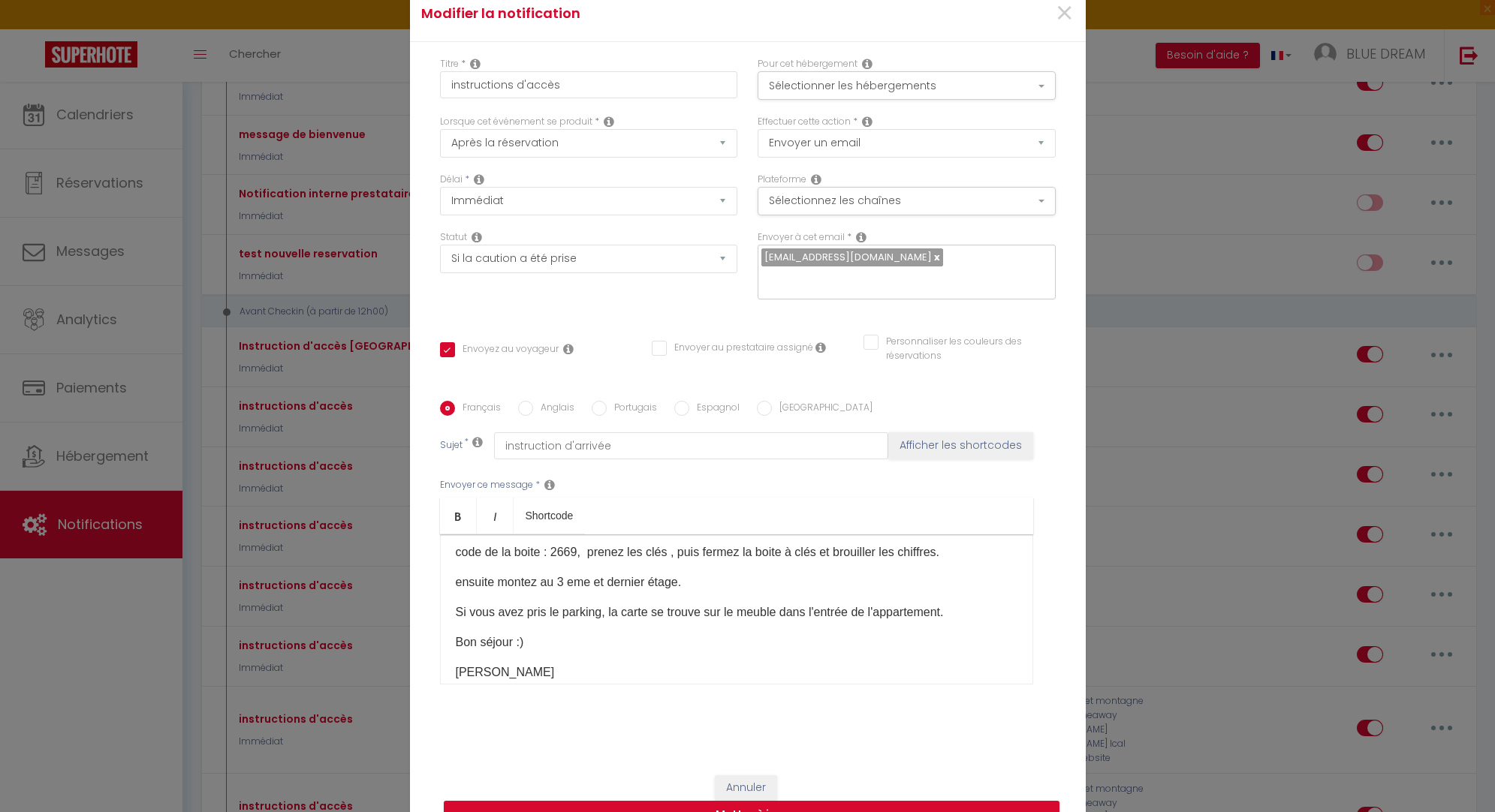
click at [948, 617] on p "Si vous avez pris le parking, la carte se trouve sur le meuble dans l'entrée de…" at bounding box center [736, 613] width 562 height 18
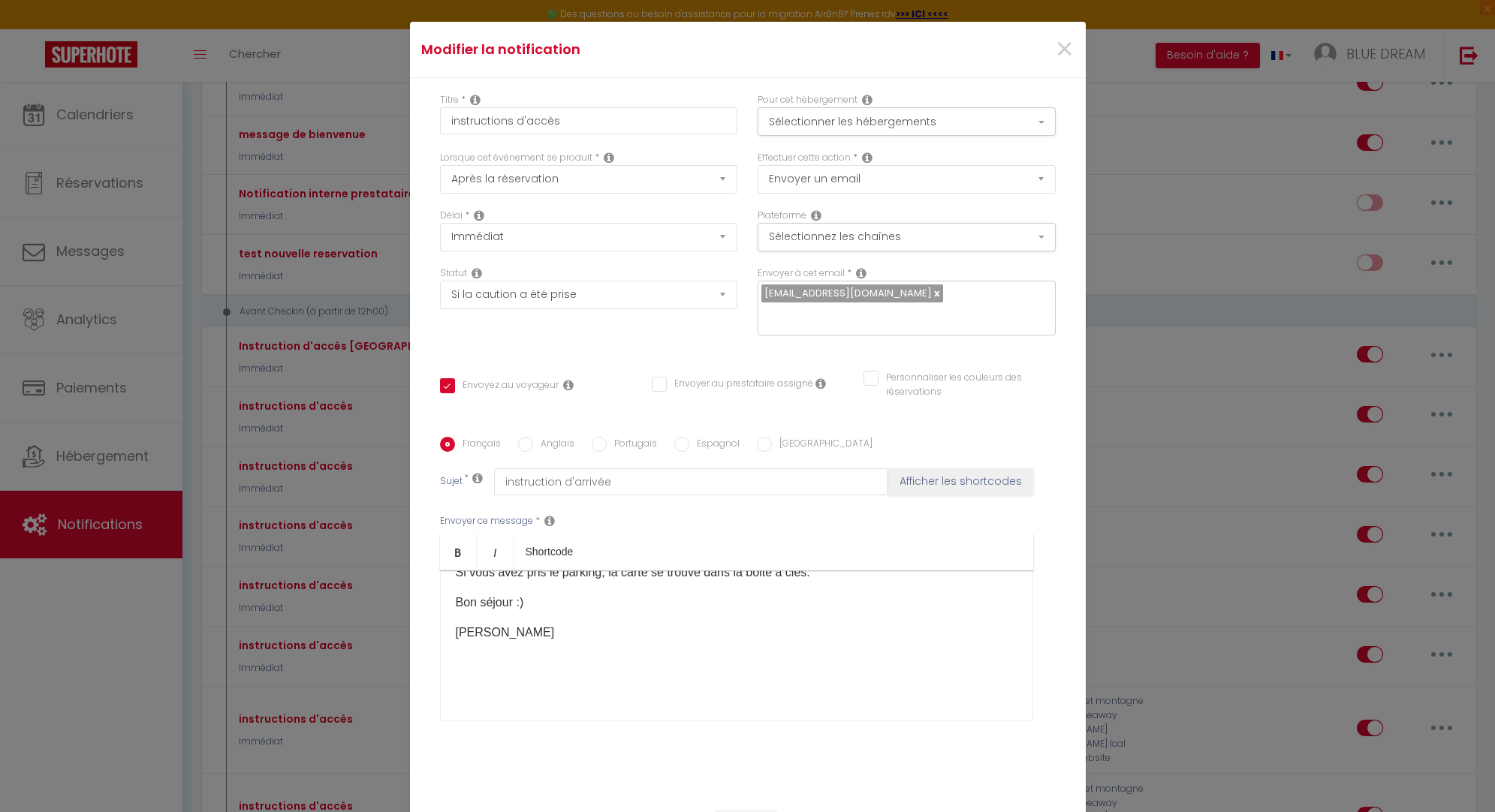
scroll to position [191, 0]
click at [1012, 758] on div "Français Anglais Portugais Espagnol Italien Sujet * instruction d'arrivée Affic…" at bounding box center [748, 588] width 615 height 347
drag, startPoint x: 1048, startPoint y: 758, endPoint x: 1066, endPoint y: 624, distance: 135.2
click at [1067, 621] on div "Titre * instructions d'accès Pour cet hébergement Sélectionner les hébergements…" at bounding box center [748, 437] width 676 height 719
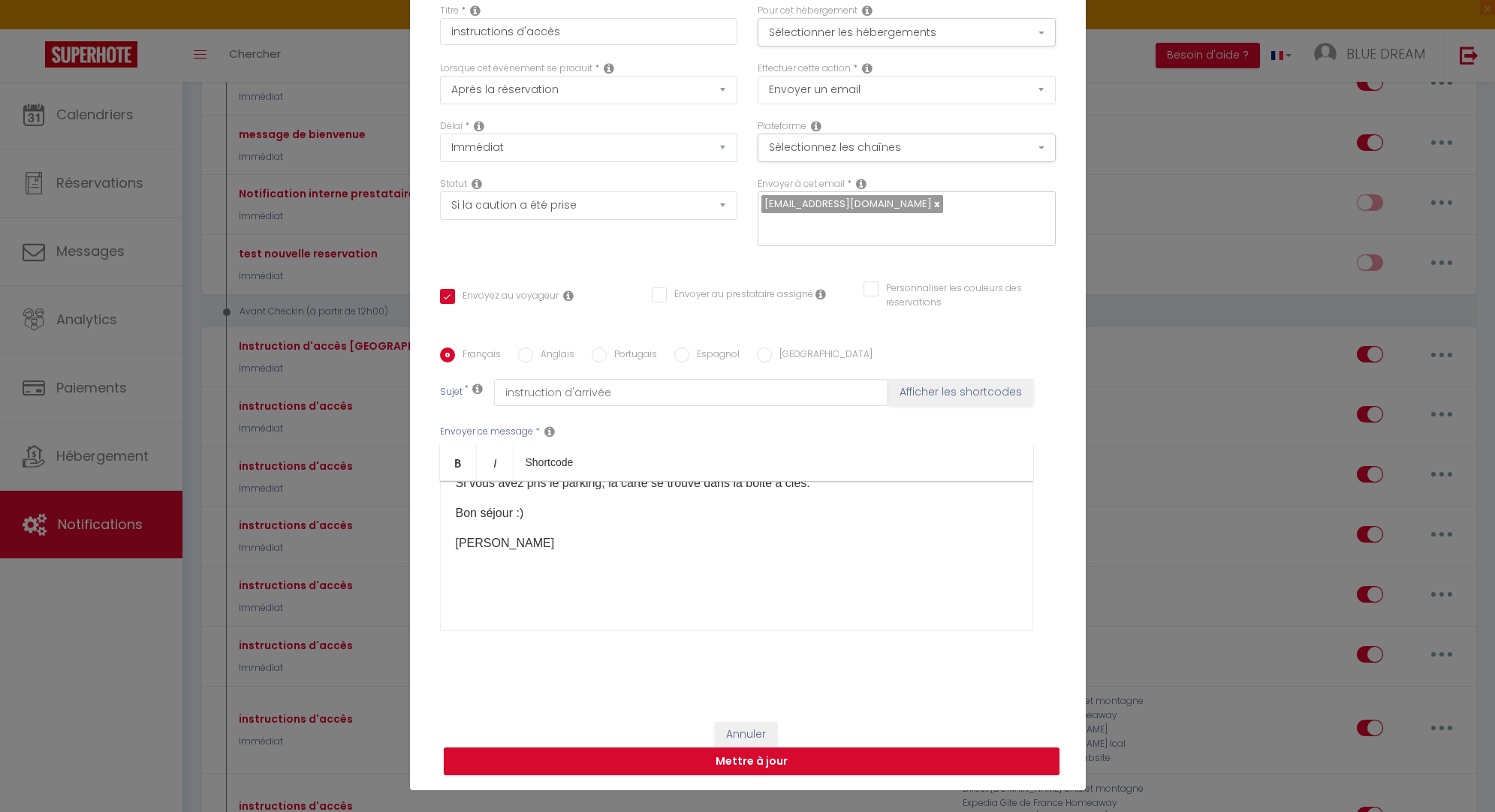
scroll to position [90, 0]
click at [873, 762] on button "Mettre à jour" at bounding box center [752, 761] width 615 height 28
checkbox input "true"
checkbox input "false"
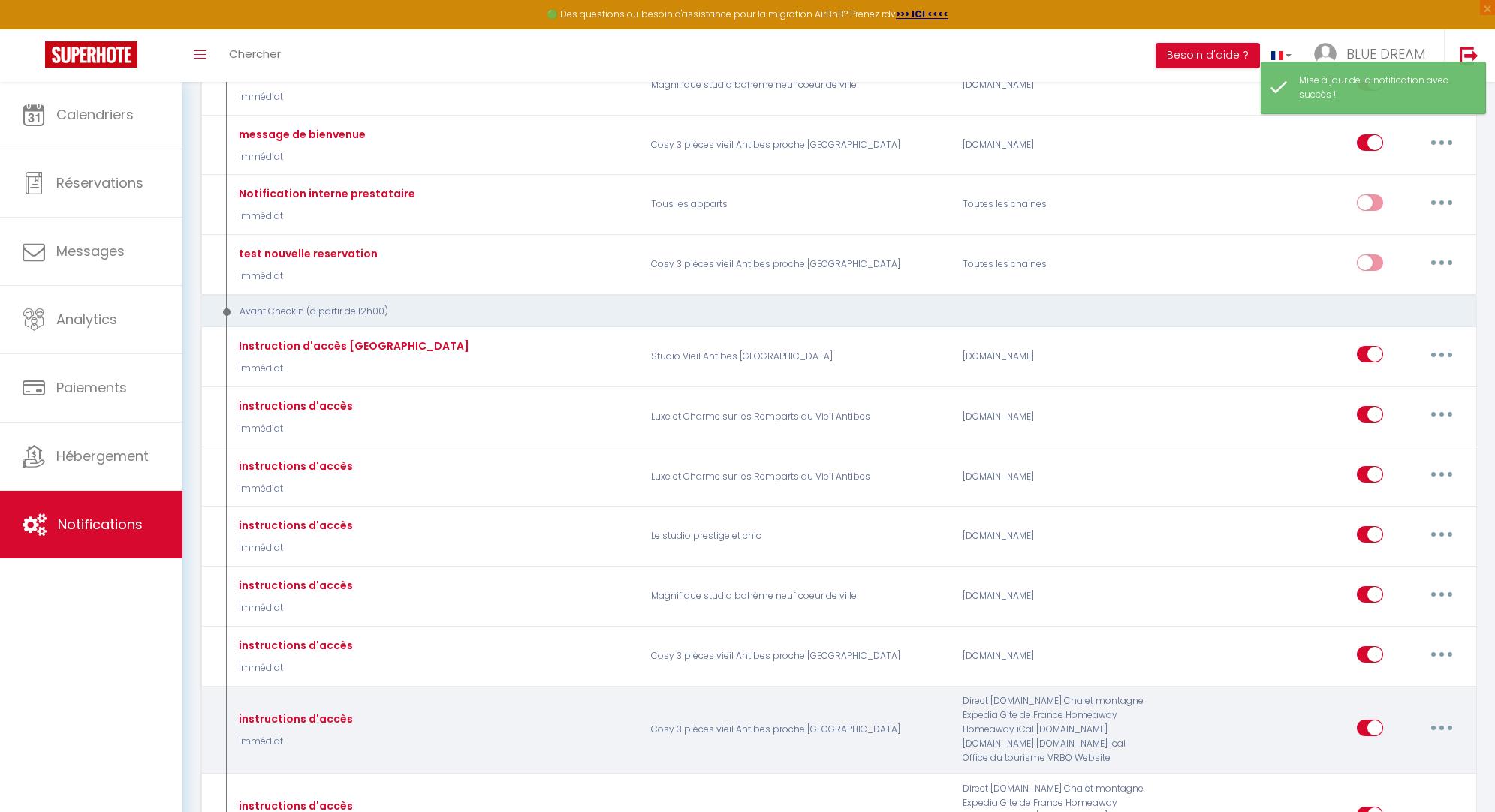
click at [1446, 716] on button "button" at bounding box center [1441, 728] width 42 height 24
click at [1391, 750] on link "Editer" at bounding box center [1402, 761] width 111 height 25
type input "instructions d'accès"
select select "Immédiat"
select select "if_booking_is_paid"
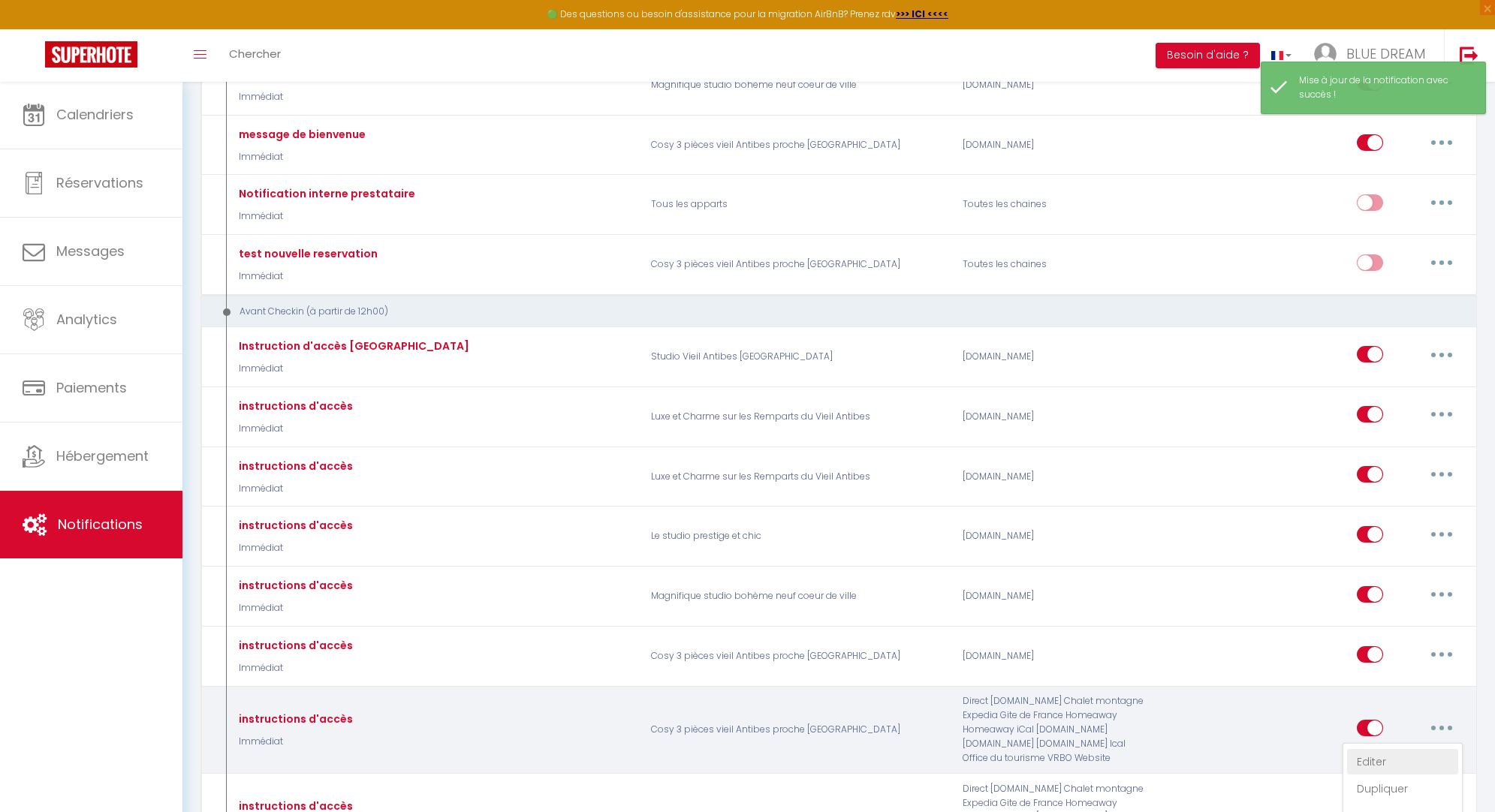
checkbox input "true"
checkbox input "false"
radio input "true"
type input "instruction d'arrivée"
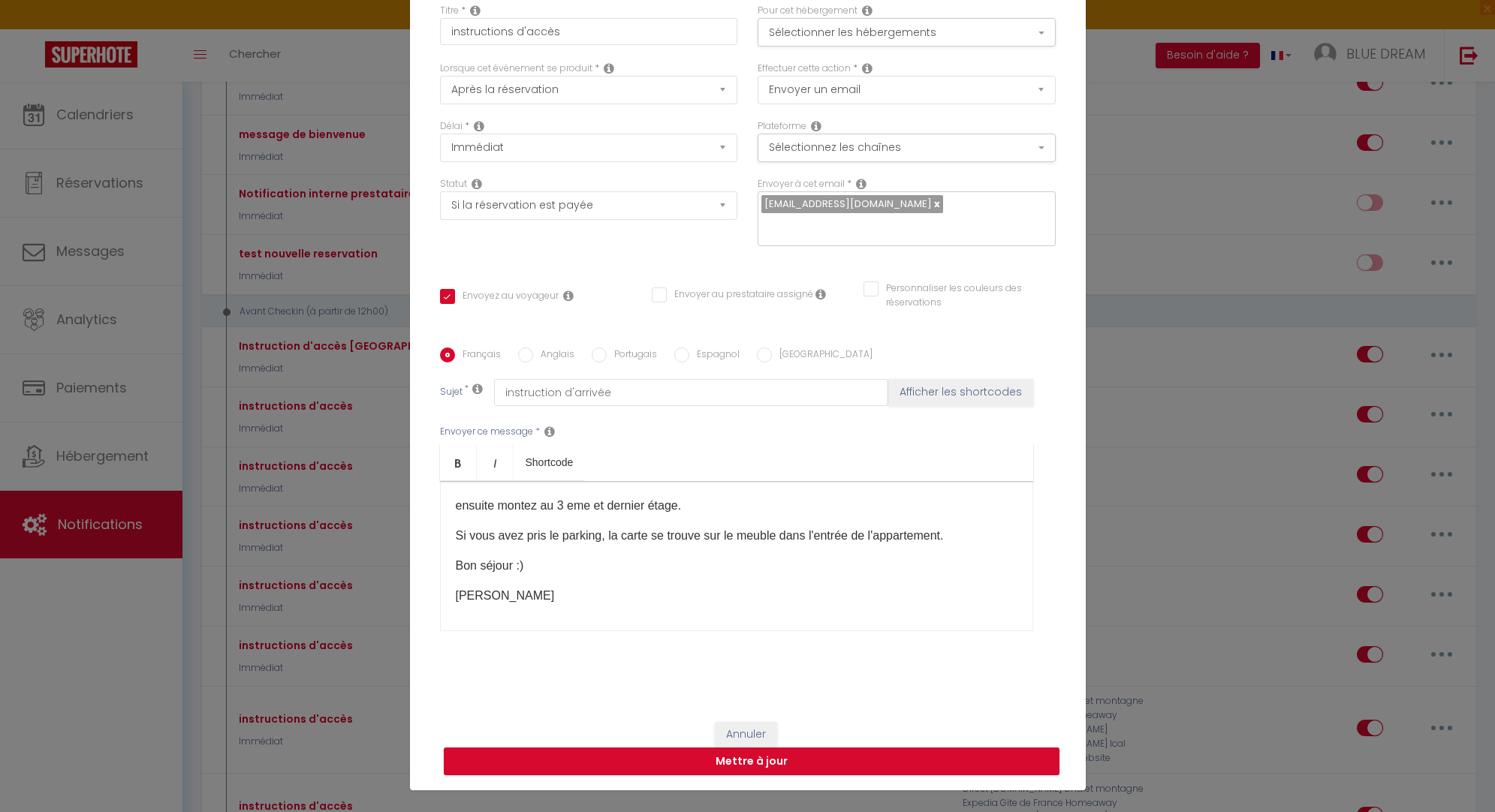
scroll to position [133, 0]
click at [948, 544] on p "Si vous avez pris le parking, la carte se trouve sur le meuble dans l'entrée de…" at bounding box center [736, 542] width 562 height 18
click at [861, 765] on button "Mettre à jour" at bounding box center [752, 761] width 615 height 28
checkbox input "true"
checkbox input "false"
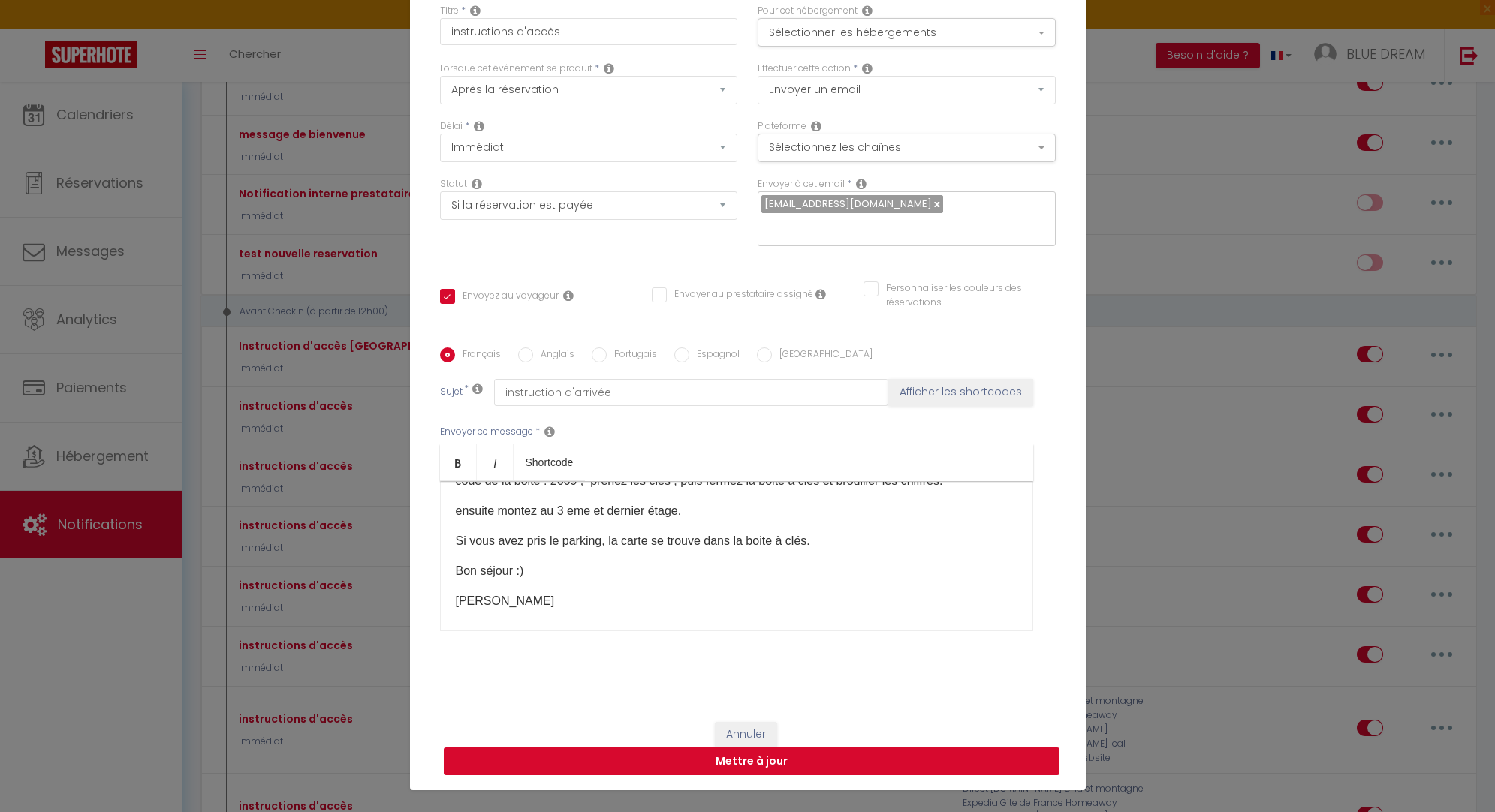
checkbox input "false"
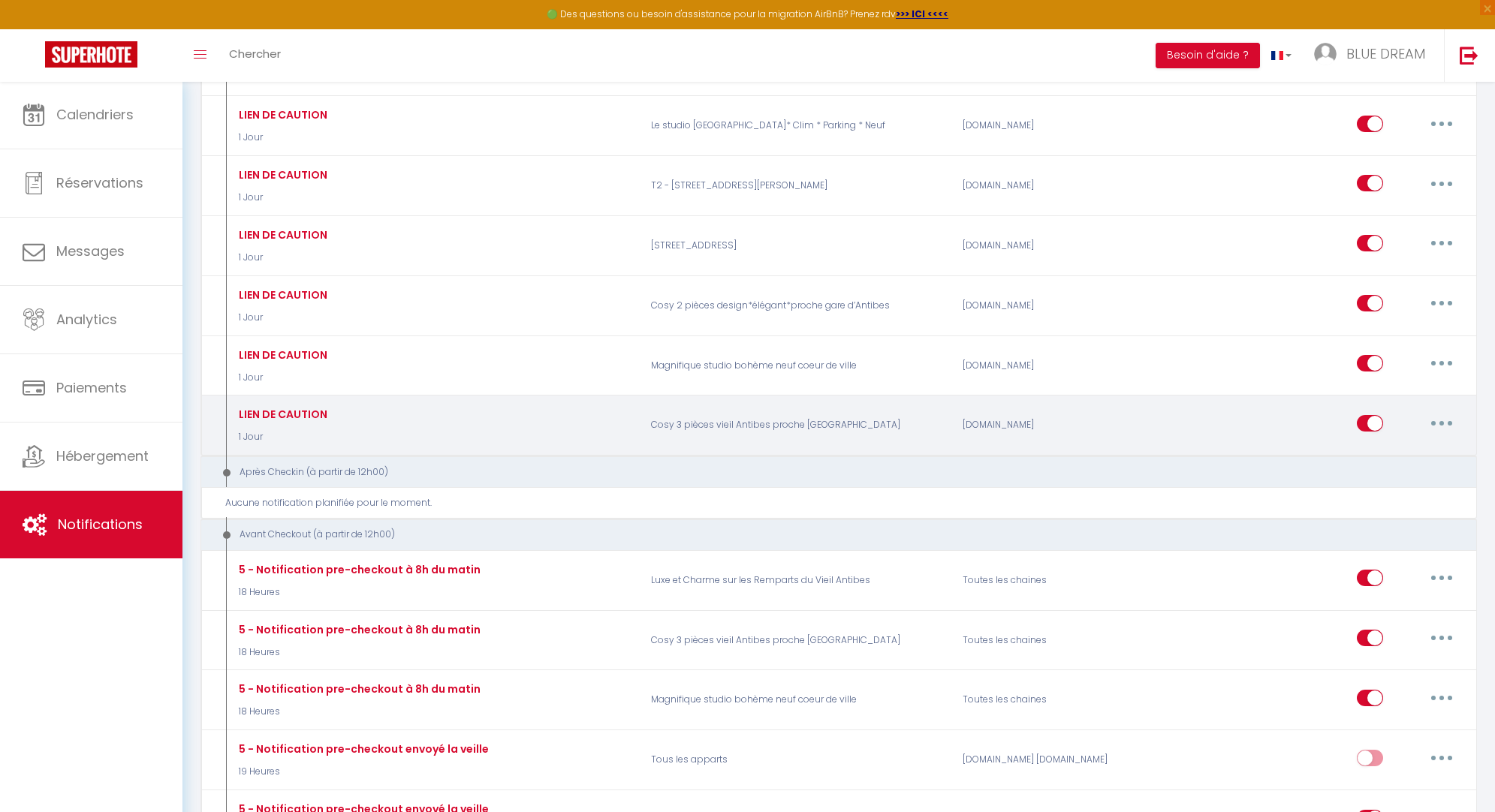
scroll to position [2325, 0]
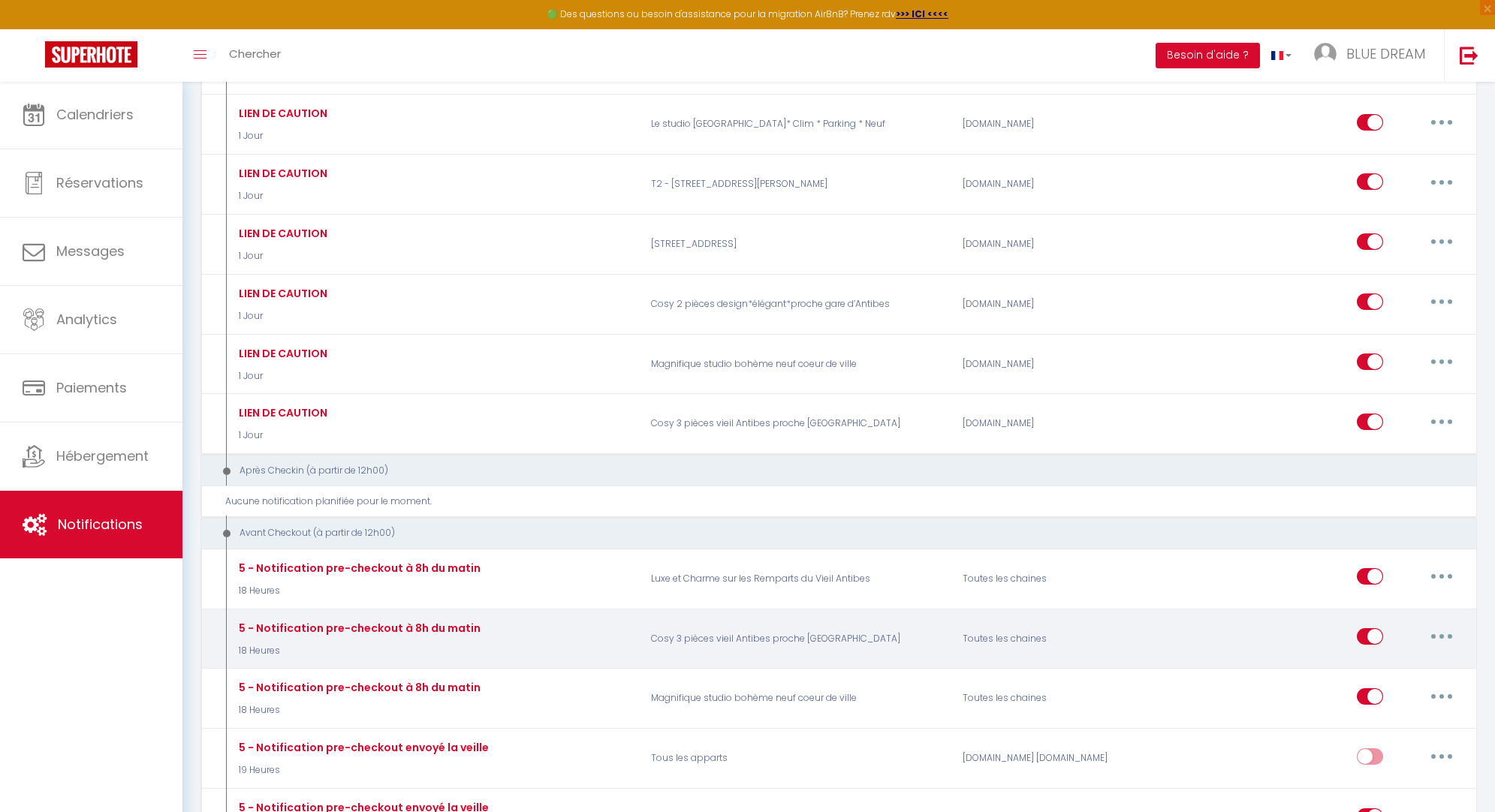
click at [1447, 624] on button "button" at bounding box center [1441, 636] width 42 height 24
click at [1392, 658] on link "Editer" at bounding box center [1402, 670] width 111 height 25
type input "5 - Notification pre-checkout à 8h du matin"
select select "4"
select select "18 Heures"
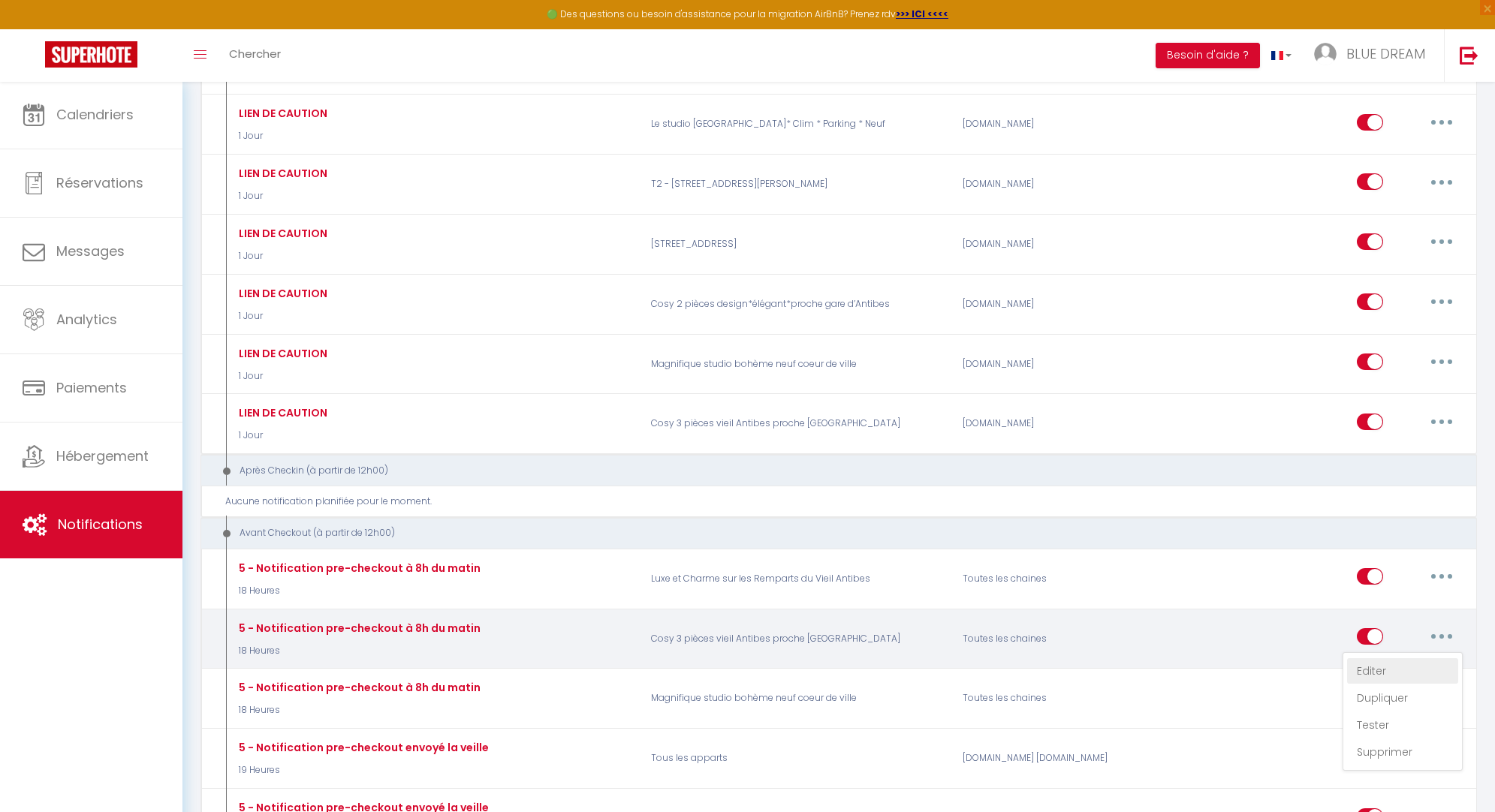
select select "if_booking_is_paid"
checkbox input "true"
checkbox input "false"
radio input "true"
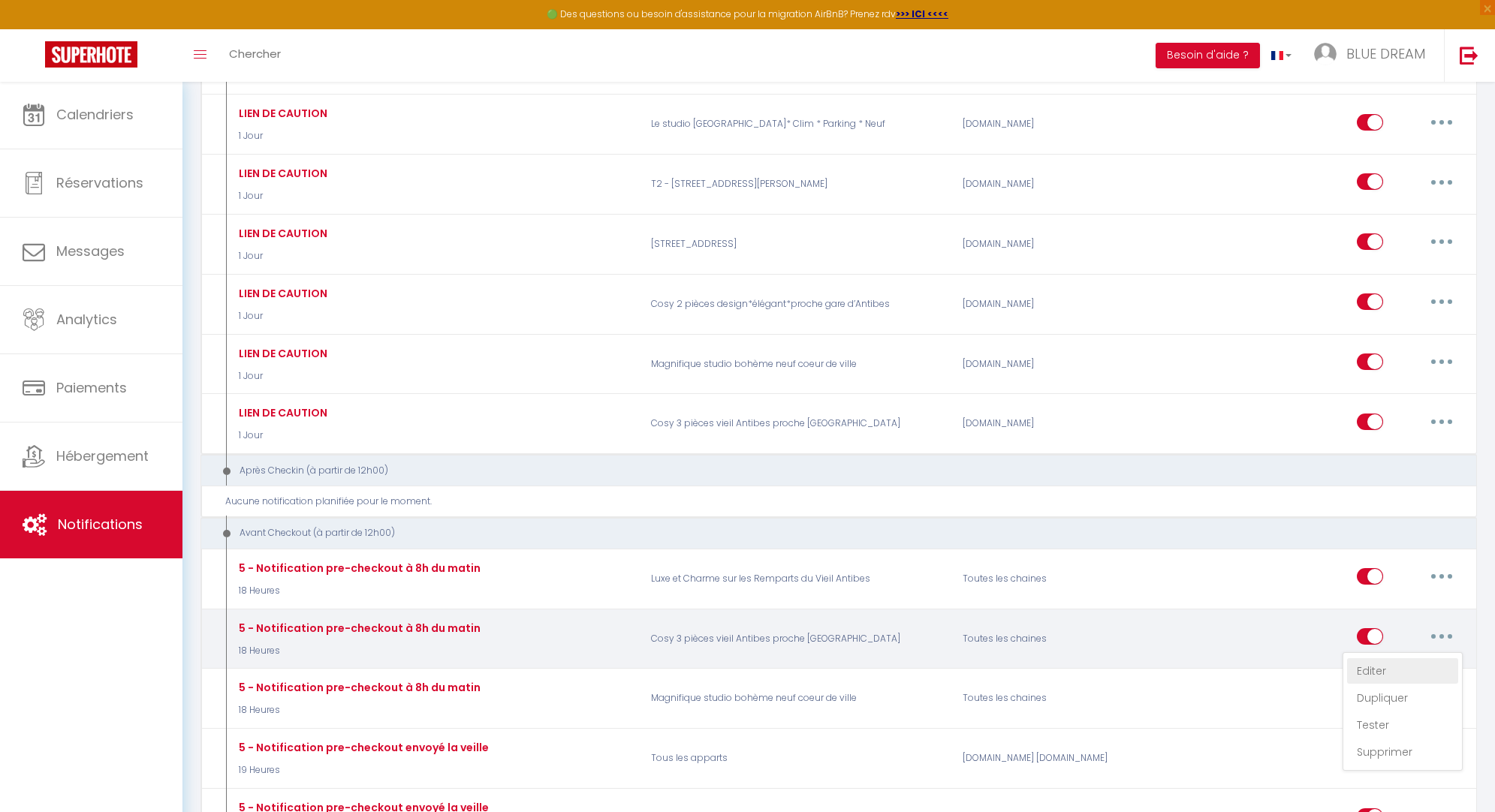
type input "Procédure pour votre départ - [RENTAL:NAME] - [GUEST:FIRST_NAME] [GUEST:NAME]"
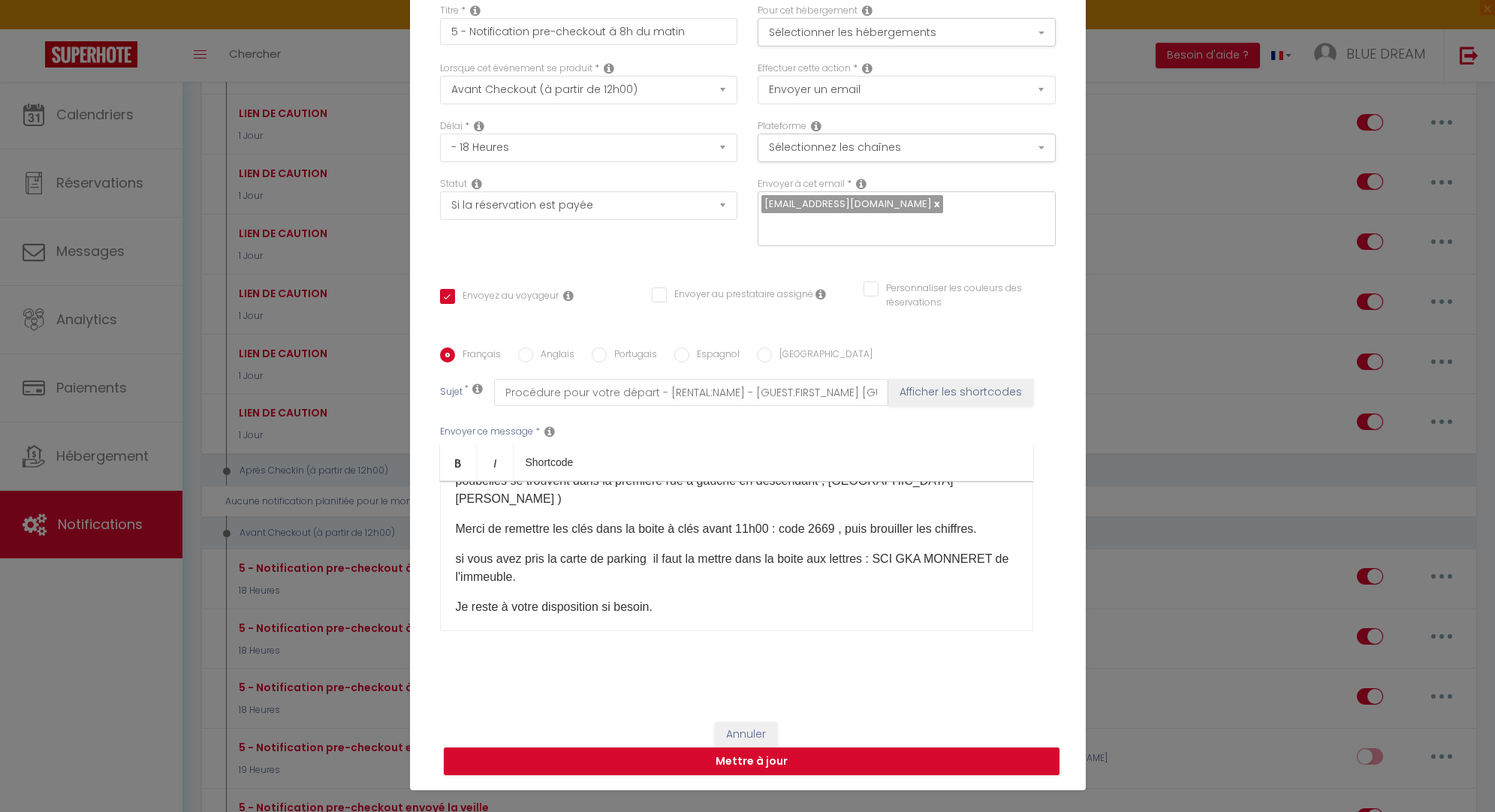
scroll to position [132, 0]
click at [512, 563] on p "si vous avez pris la carte de parking il faut la mettre dans la boite aux lettr…" at bounding box center [736, 569] width 562 height 36
click at [847, 760] on button "Mettre à jour" at bounding box center [752, 761] width 615 height 28
checkbox input "true"
checkbox input "false"
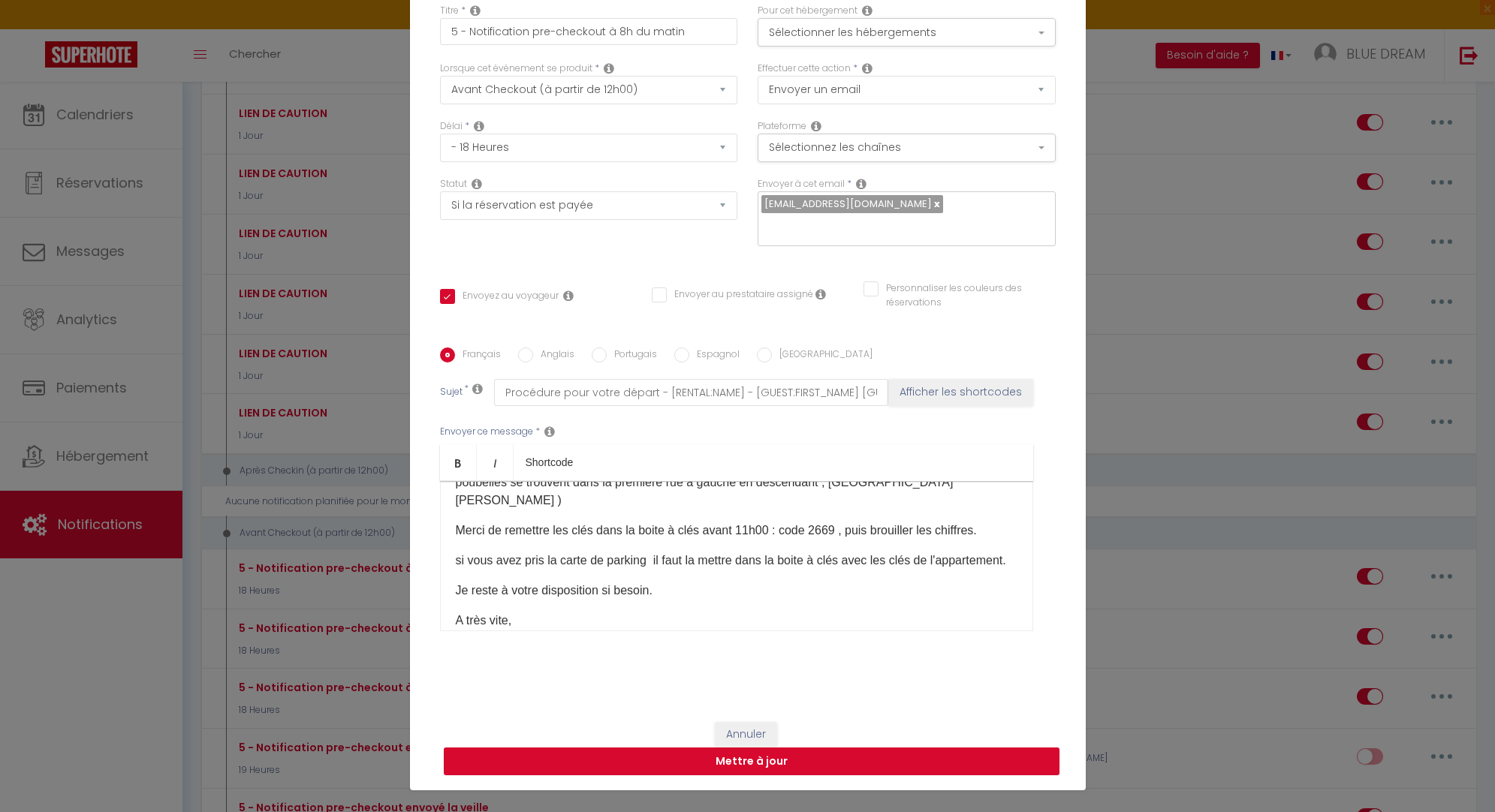
checkbox input "false"
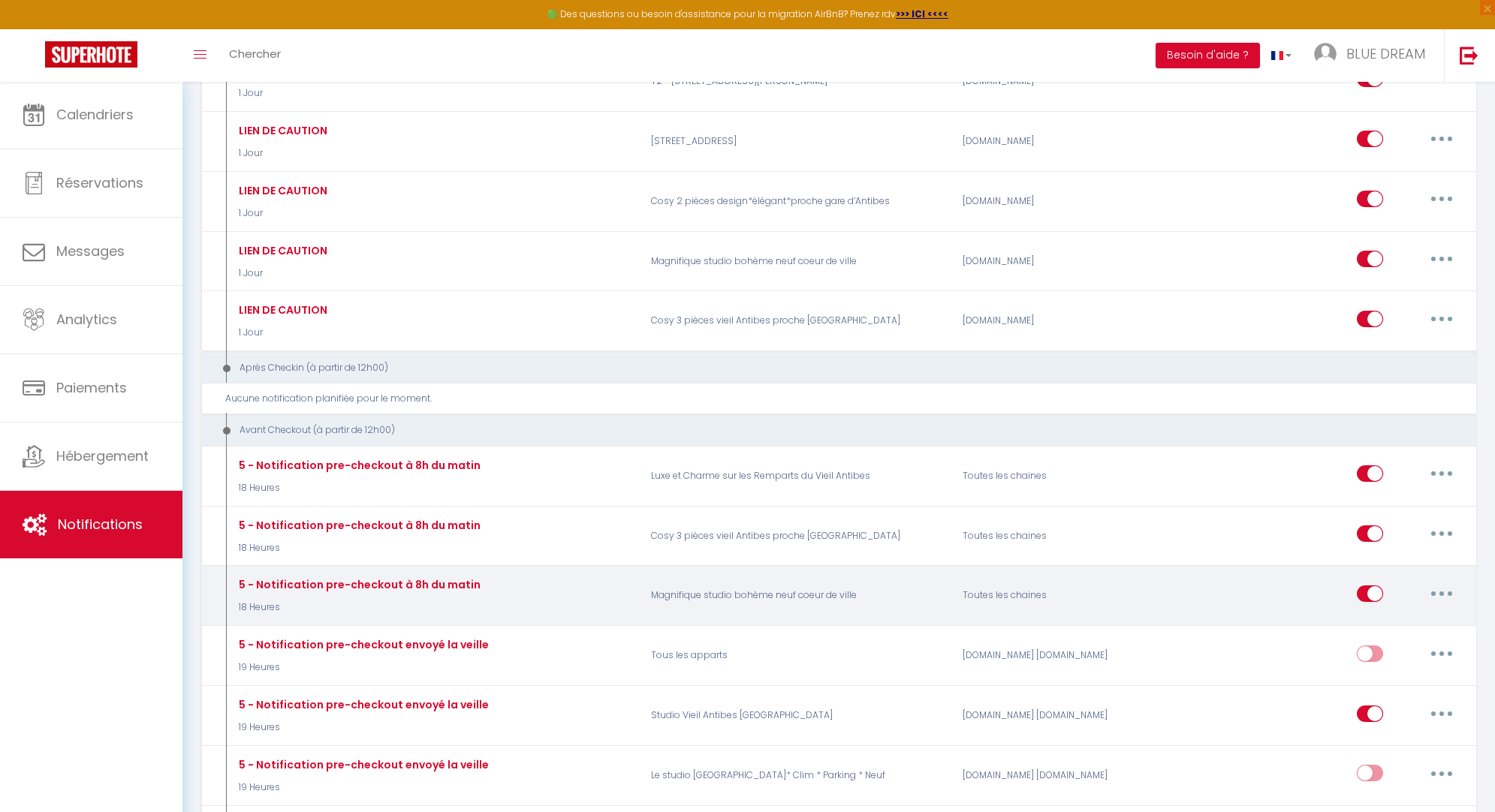
scroll to position [2428, 0]
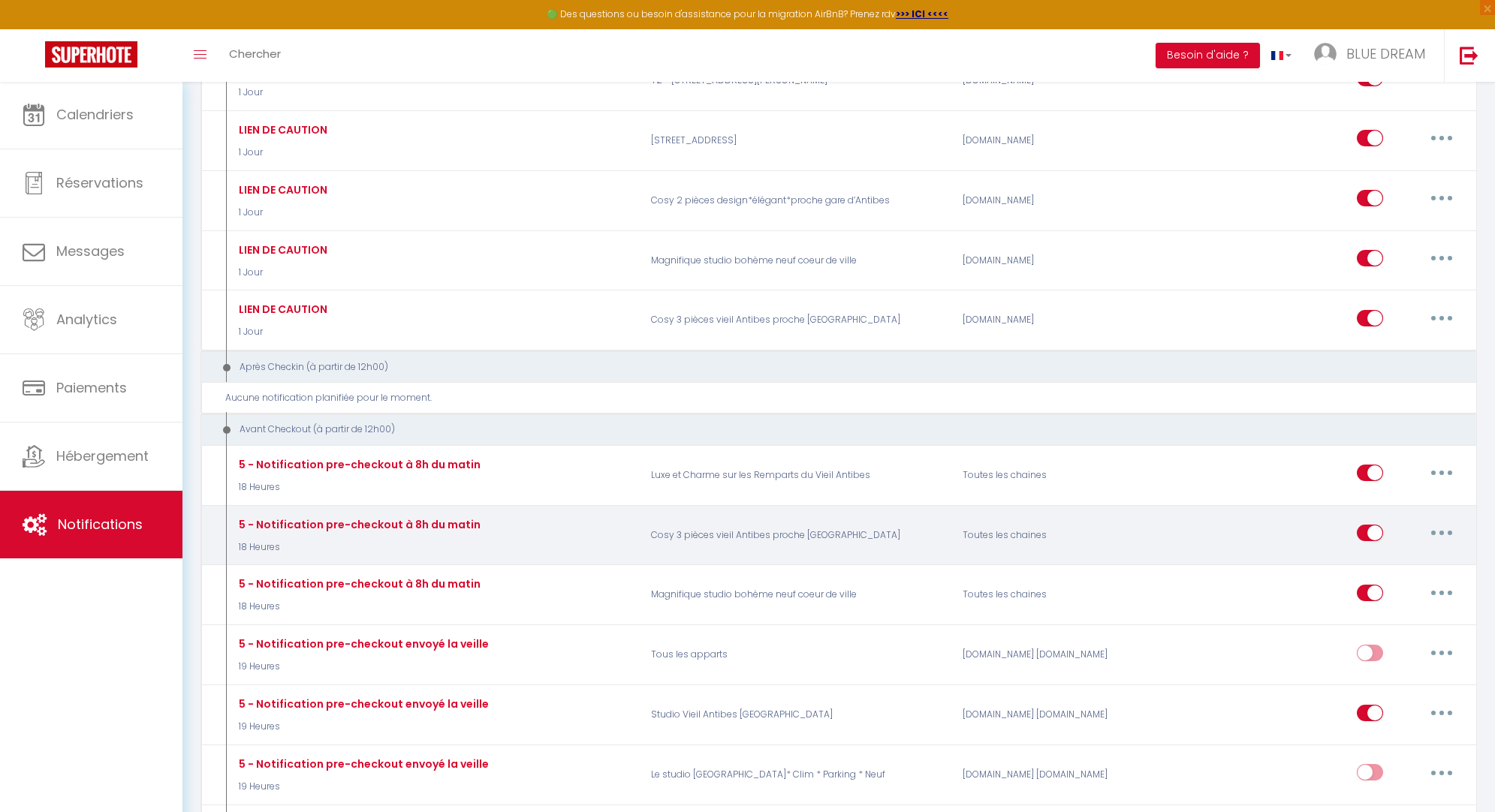
click at [1441, 531] on icon "button" at bounding box center [1442, 533] width 5 height 5
click at [1379, 555] on link "Editer" at bounding box center [1402, 567] width 111 height 25
type input "5 - Notification pre-checkout à 8h du matin"
select select "4"
select select "18 Heures"
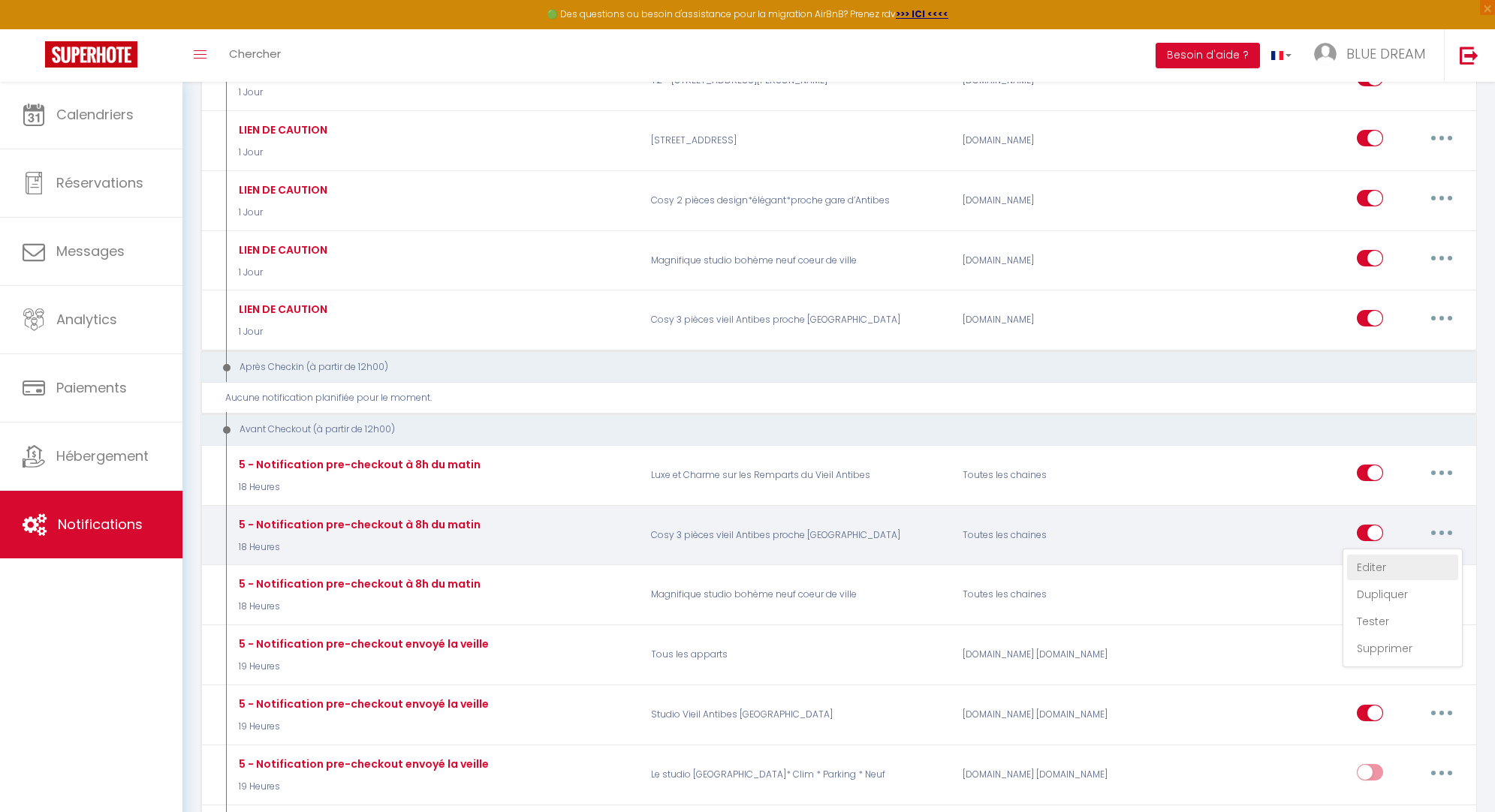
select select "if_booking_is_paid"
checkbox input "true"
checkbox input "false"
radio input "true"
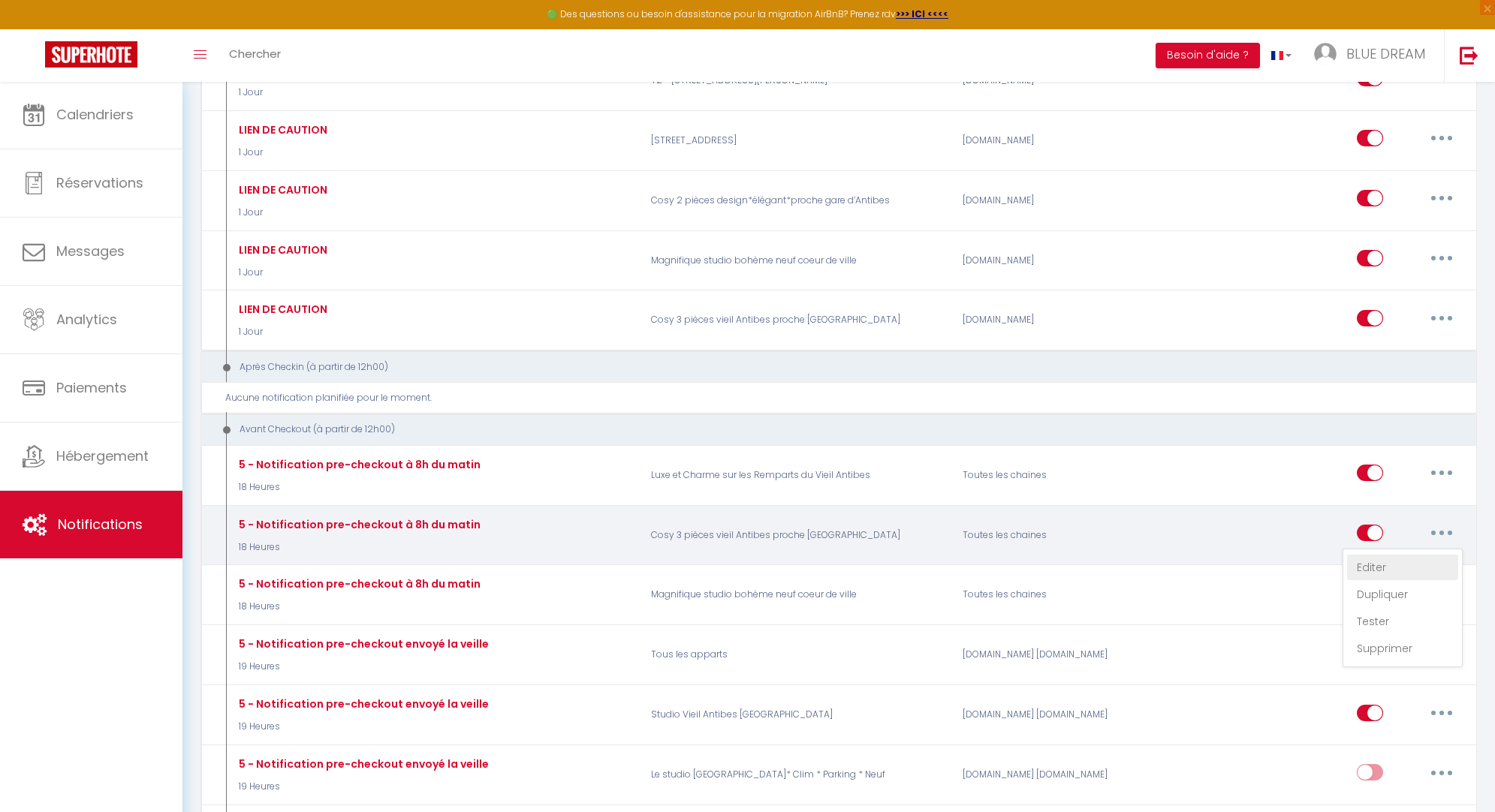
type input "Procédure pour votre départ - [RENTAL:NAME] - [GUEST:FIRST_NAME] [GUEST:NAME]"
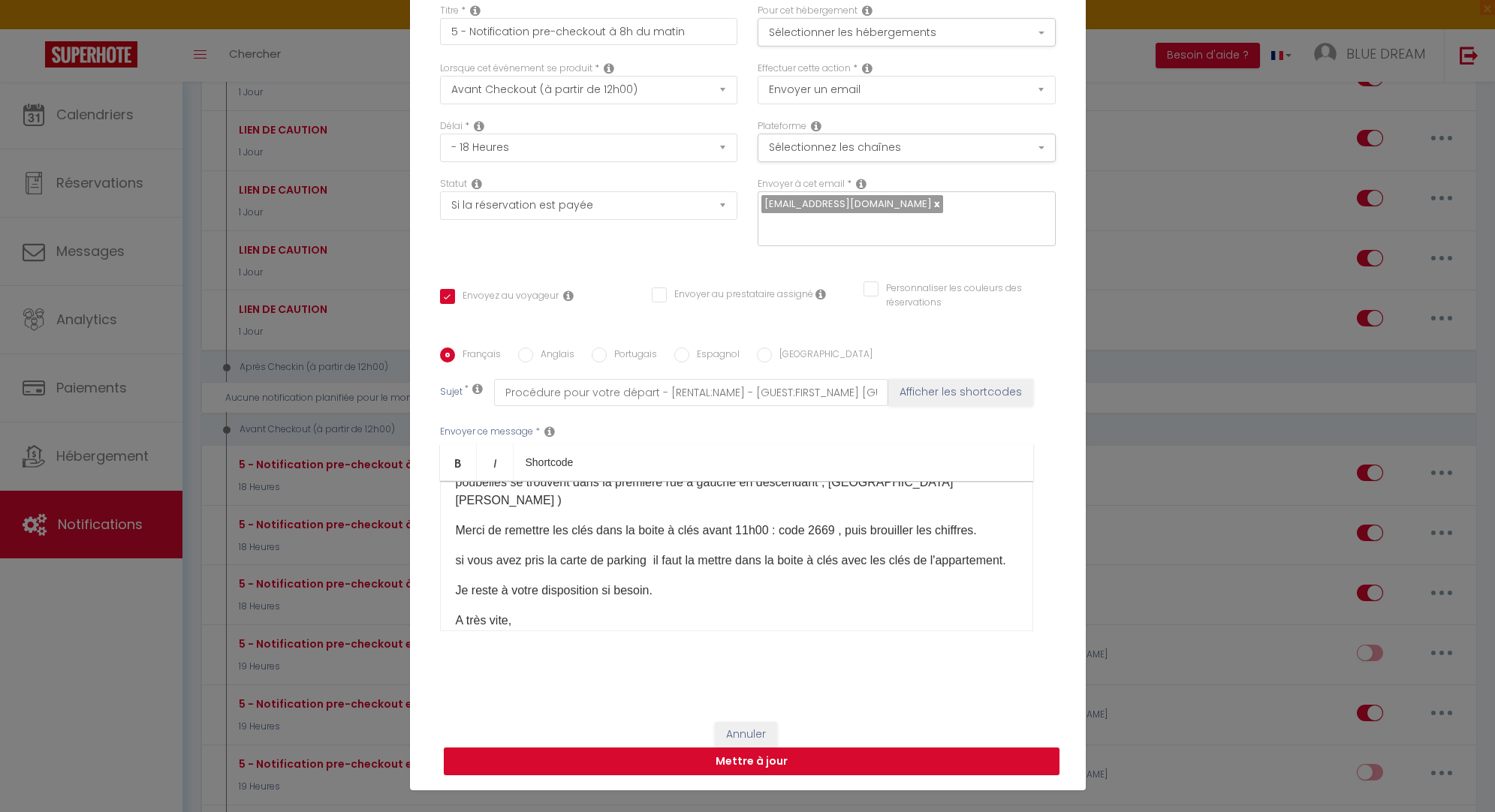
click at [807, 762] on button "Mettre à jour" at bounding box center [752, 761] width 615 height 28
checkbox input "true"
checkbox input "false"
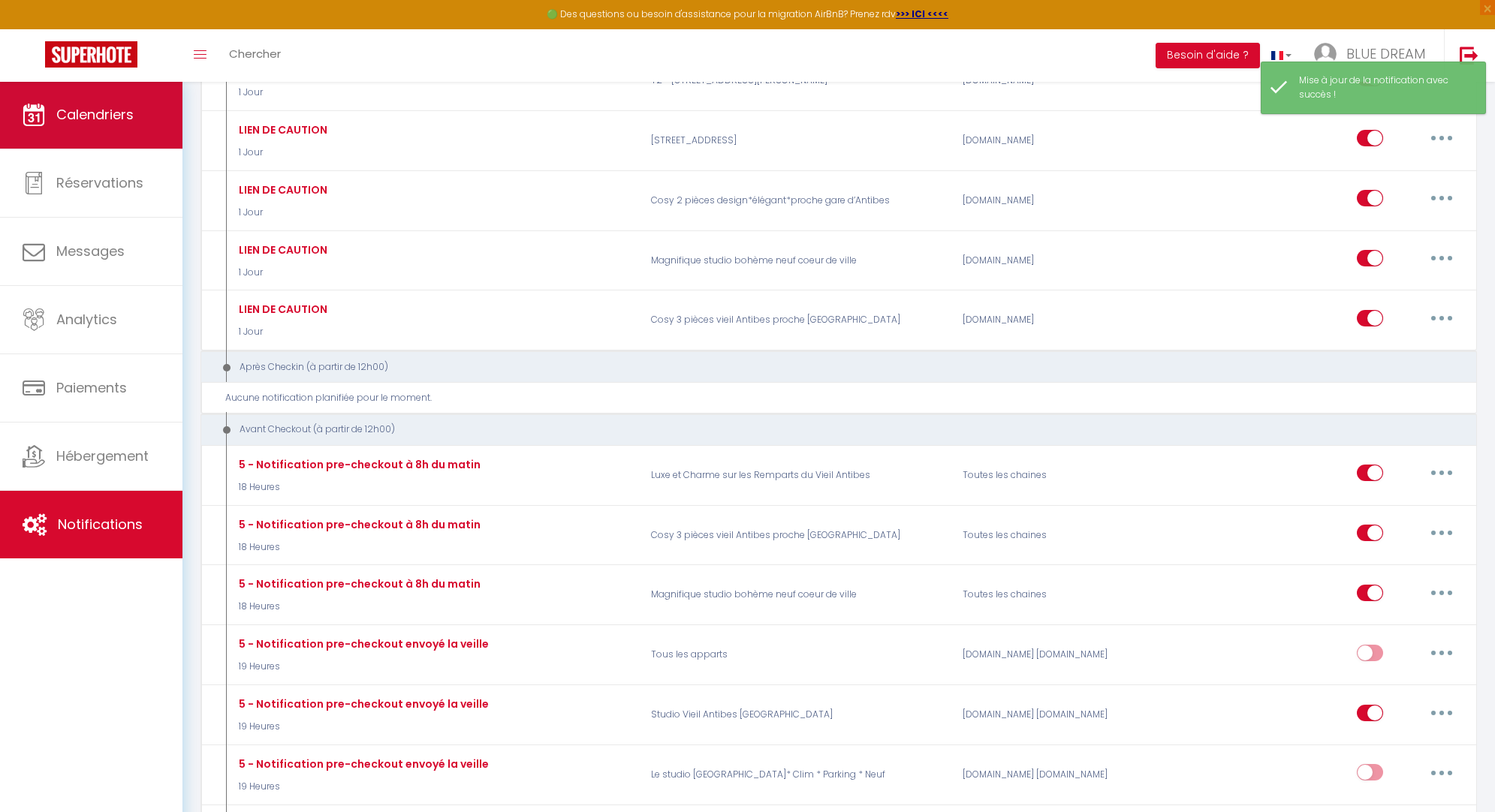
click at [122, 118] on span "Calendriers" at bounding box center [95, 114] width 77 height 19
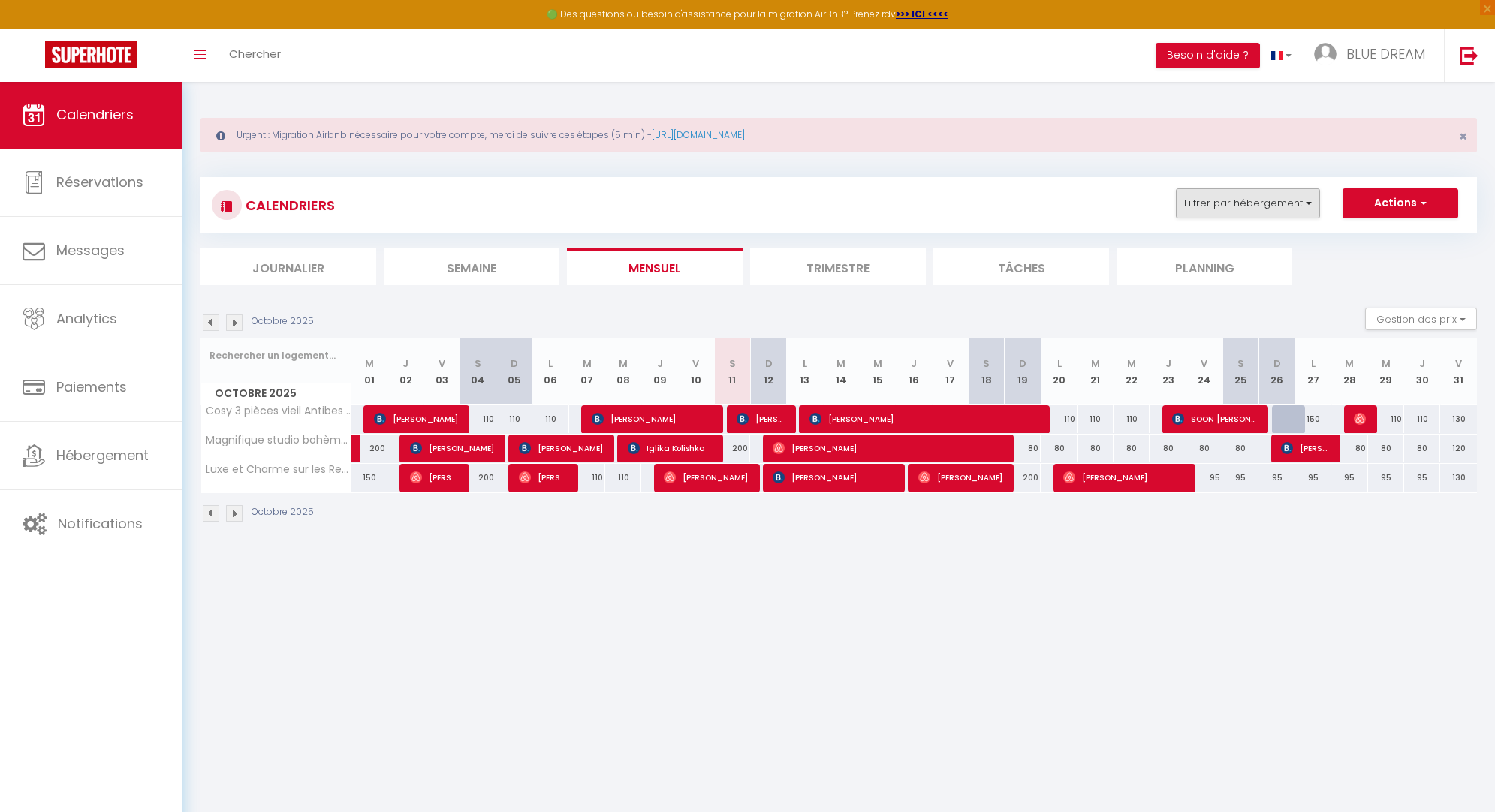
click at [1278, 208] on button "Filtrer par hébergement" at bounding box center [1248, 203] width 144 height 30
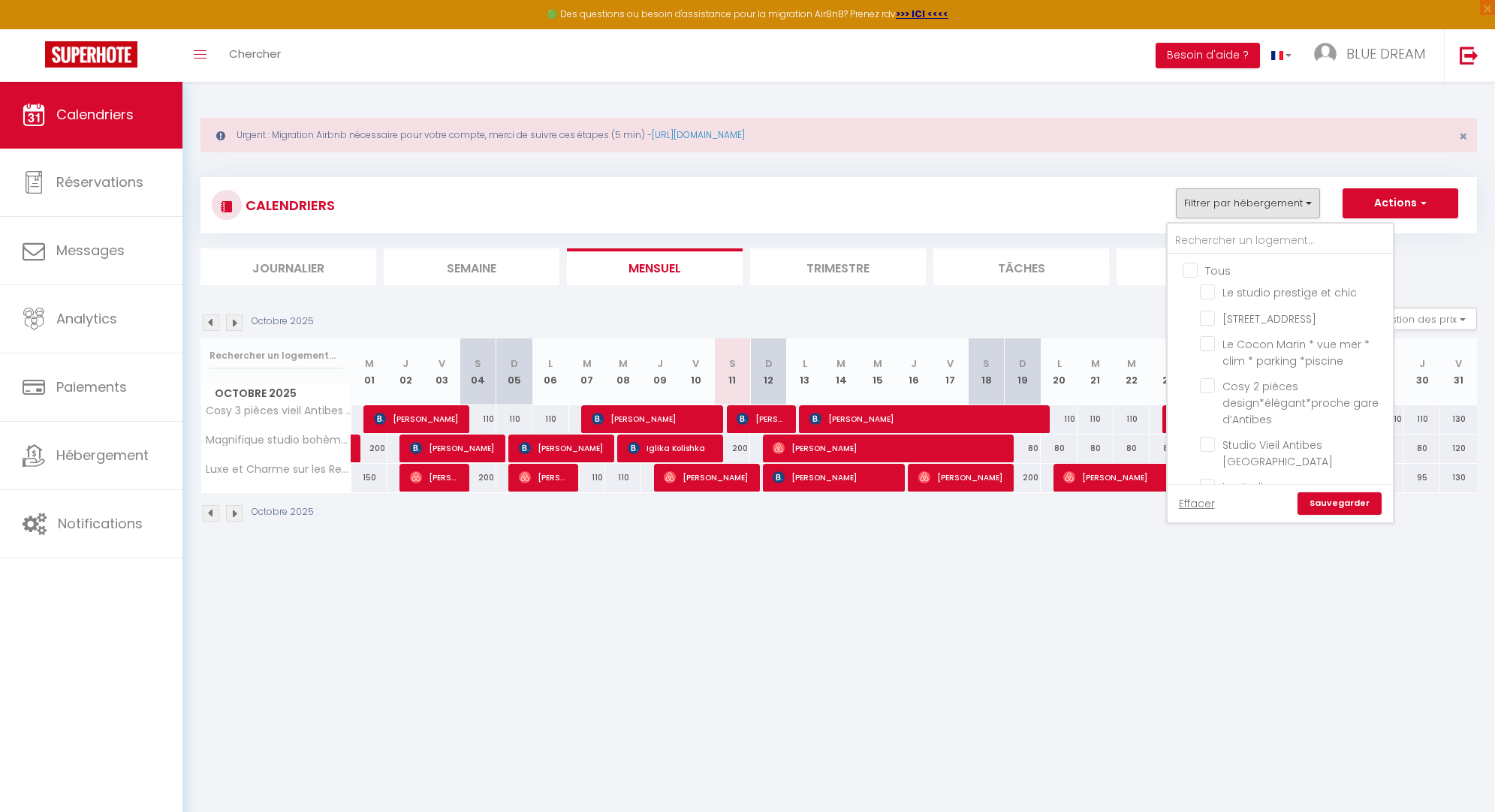
click at [1190, 271] on input "Tous" at bounding box center [1295, 269] width 225 height 15
checkbox input "true"
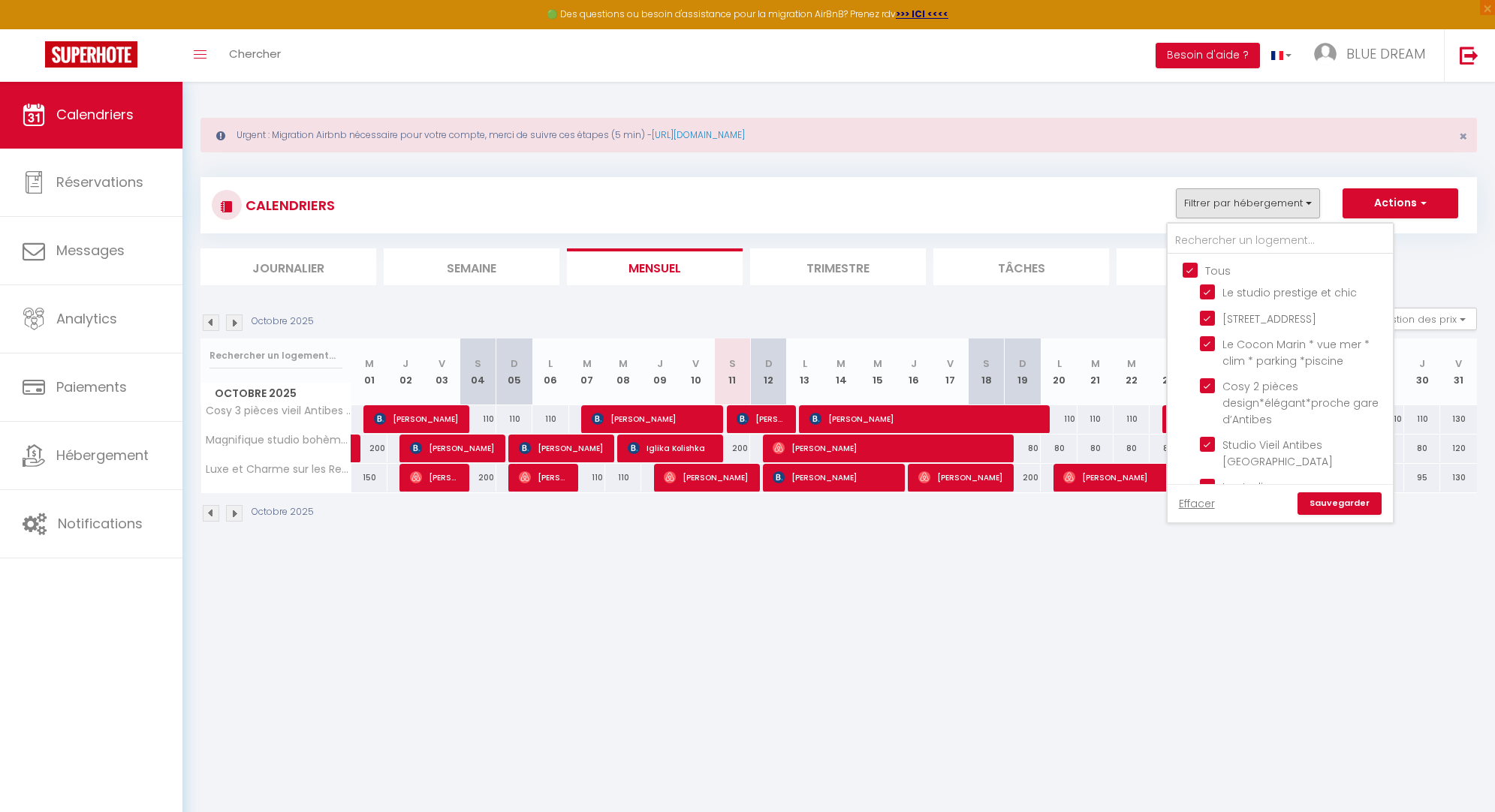
checkbox input "true"
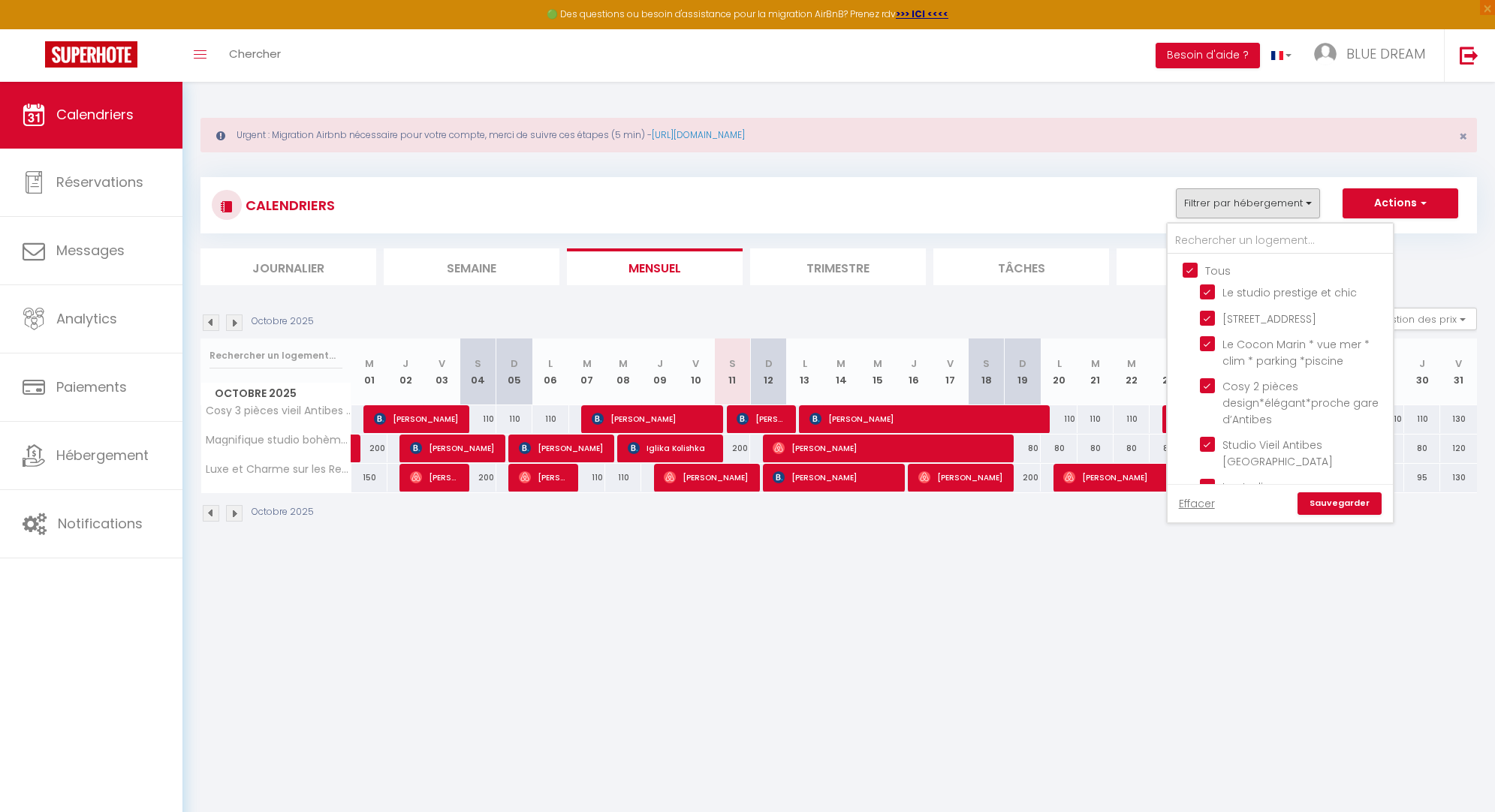
click at [1352, 506] on link "Sauvegarder" at bounding box center [1340, 504] width 84 height 22
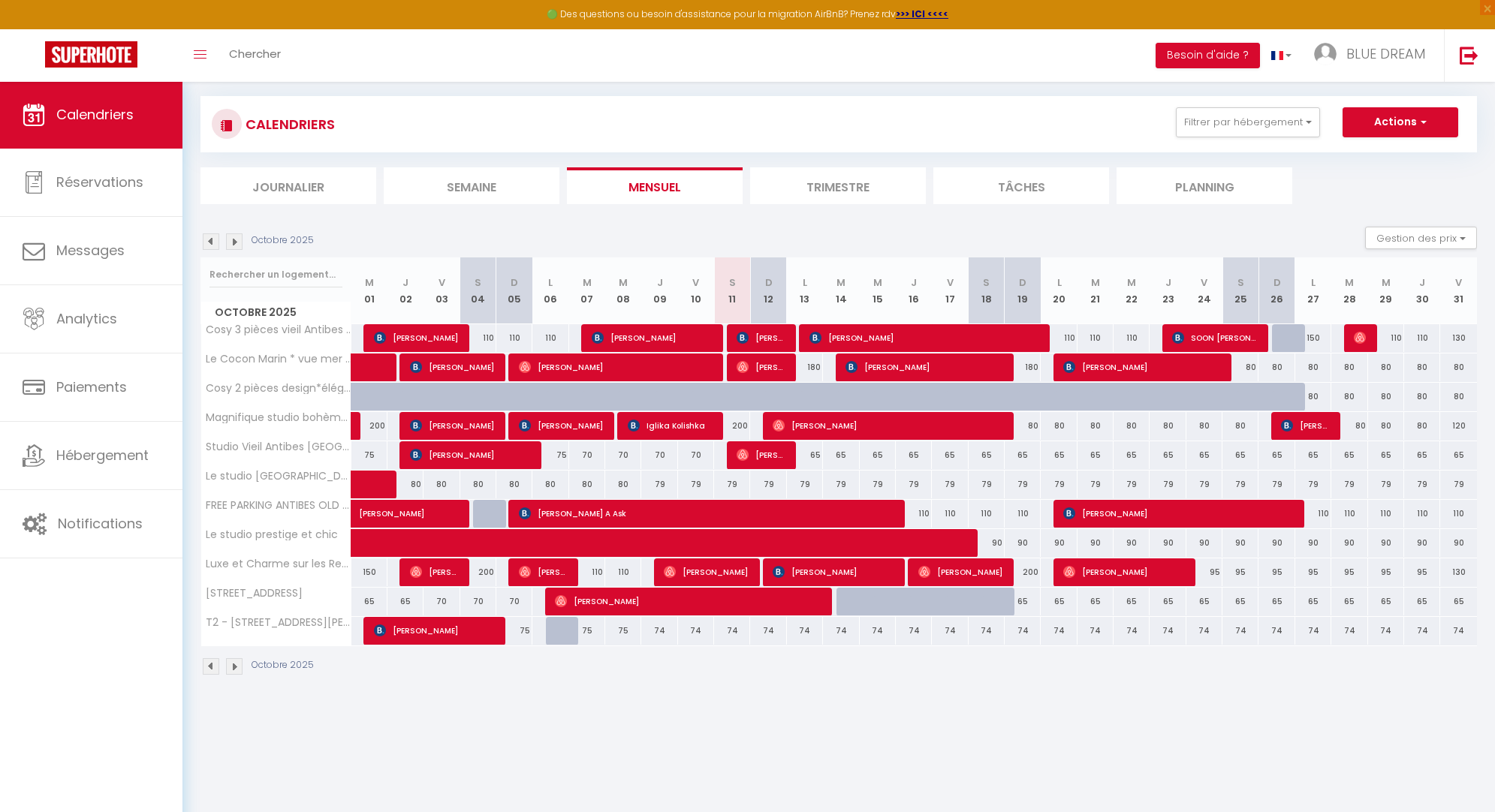
scroll to position [81, 0]
